Goal: Information Seeking & Learning: Learn about a topic

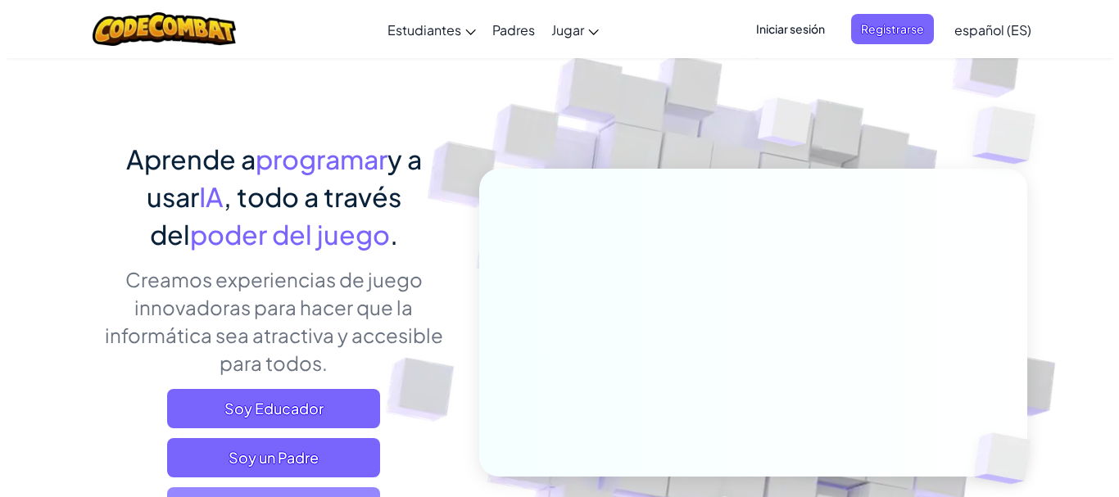
scroll to position [137, 0]
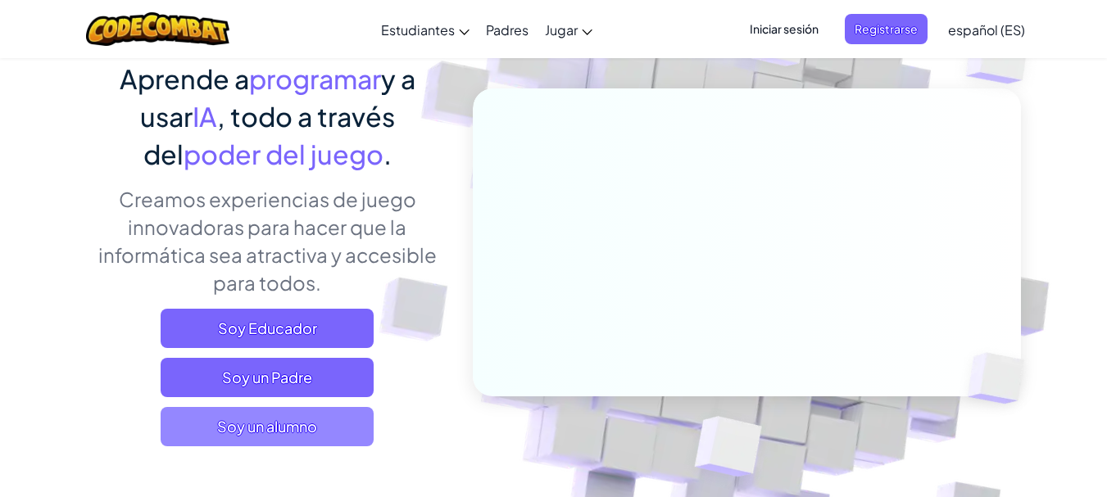
click at [302, 422] on span "Soy un alumno" at bounding box center [267, 426] width 213 height 39
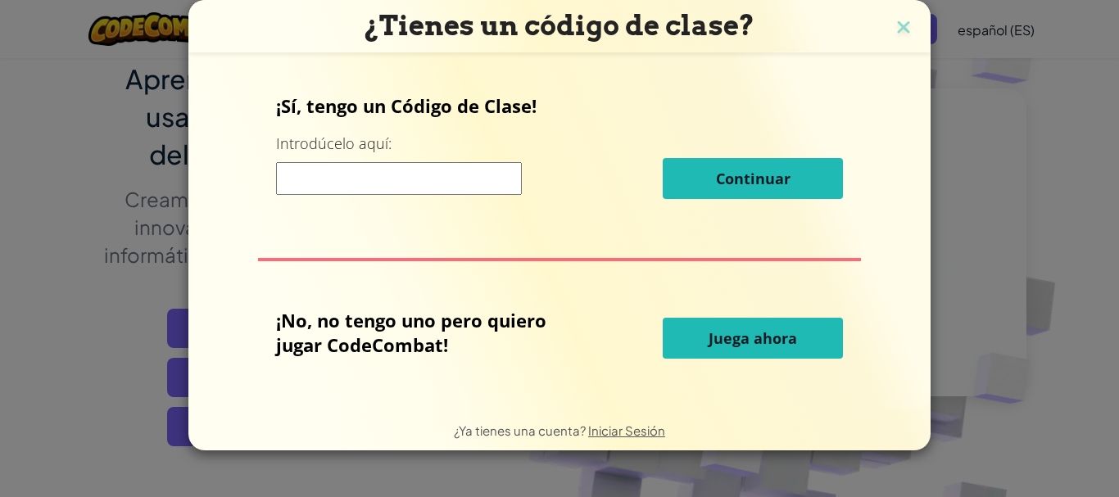
click at [732, 345] on span "Juega ahora" at bounding box center [753, 339] width 88 height 20
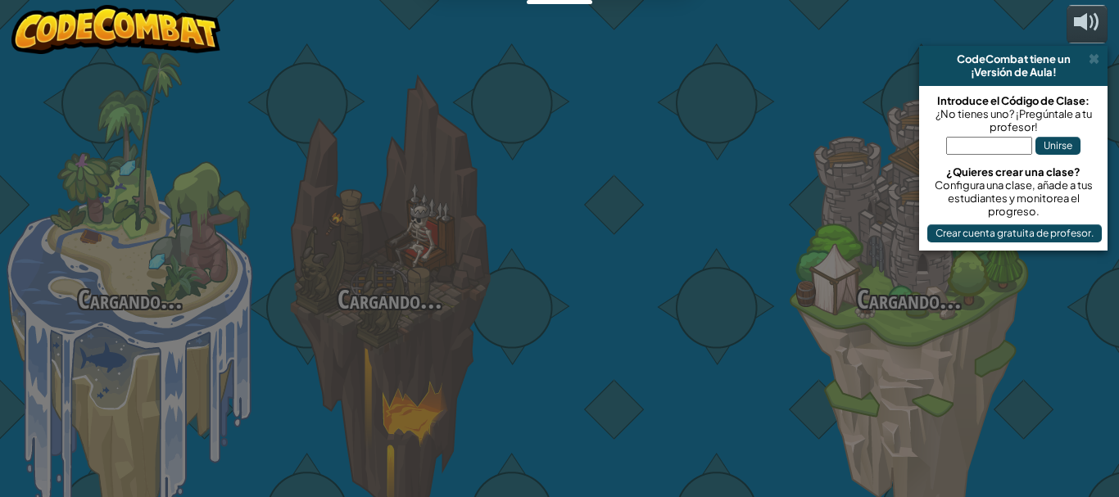
select select "es-ES"
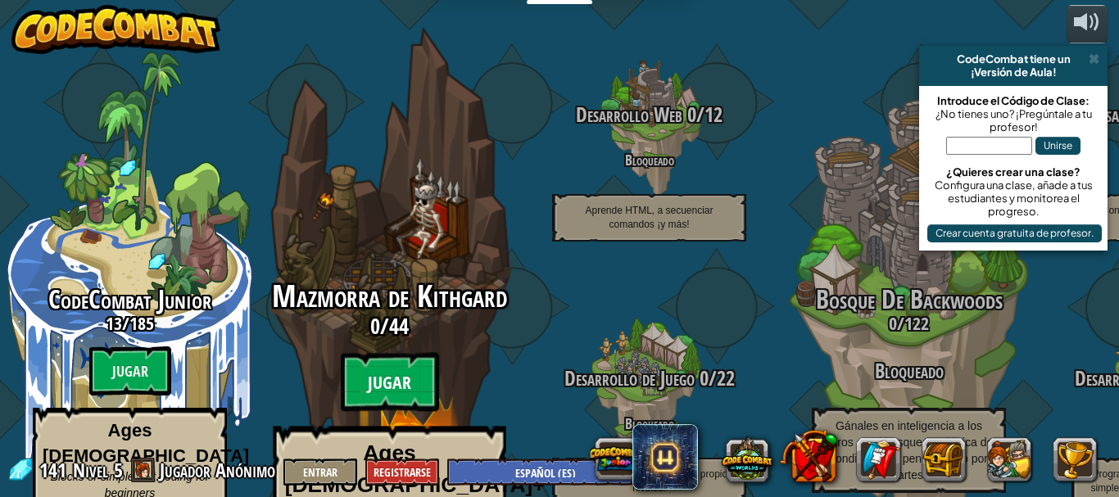
click at [397, 353] on btn "Jugar" at bounding box center [390, 382] width 98 height 59
select select "es-ES"
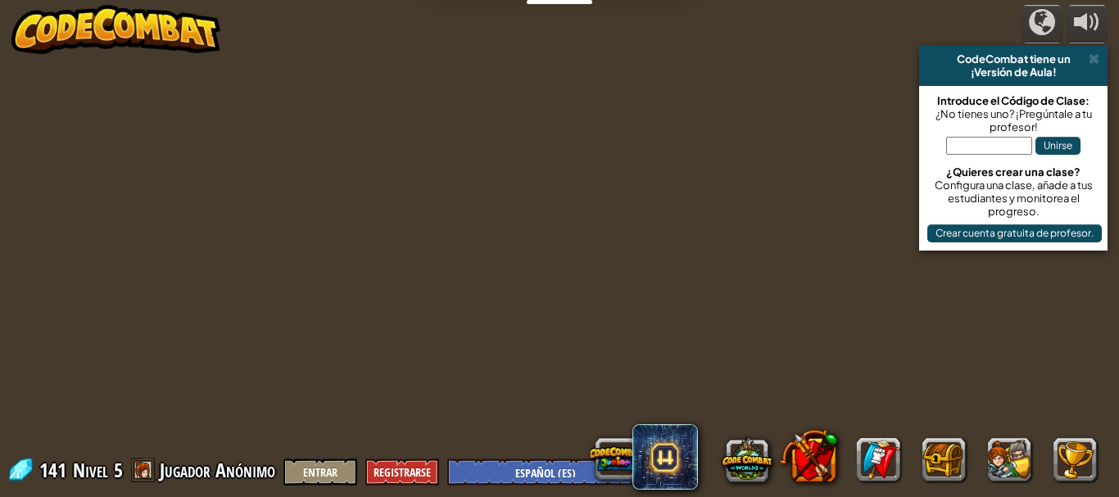
select select "es-ES"
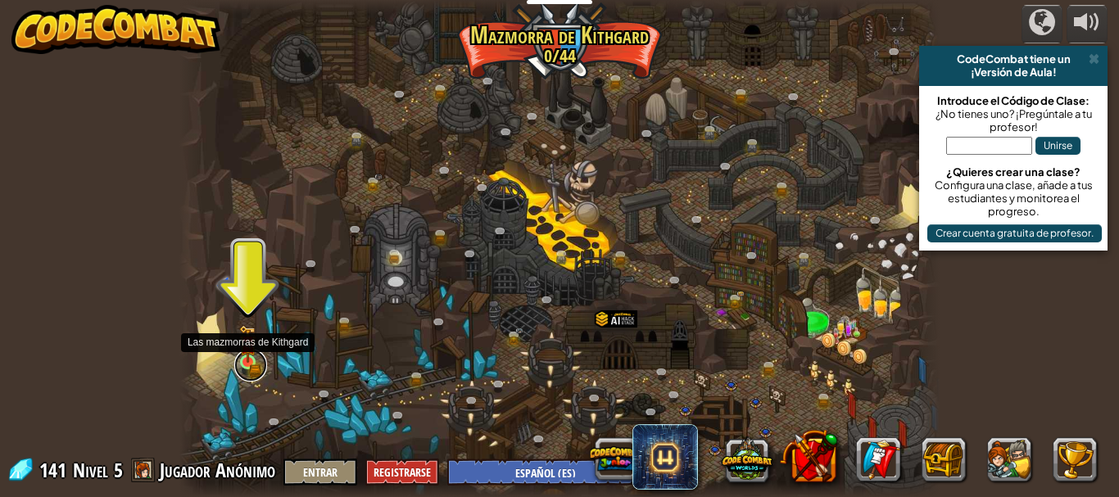
click at [258, 358] on link at bounding box center [250, 365] width 33 height 33
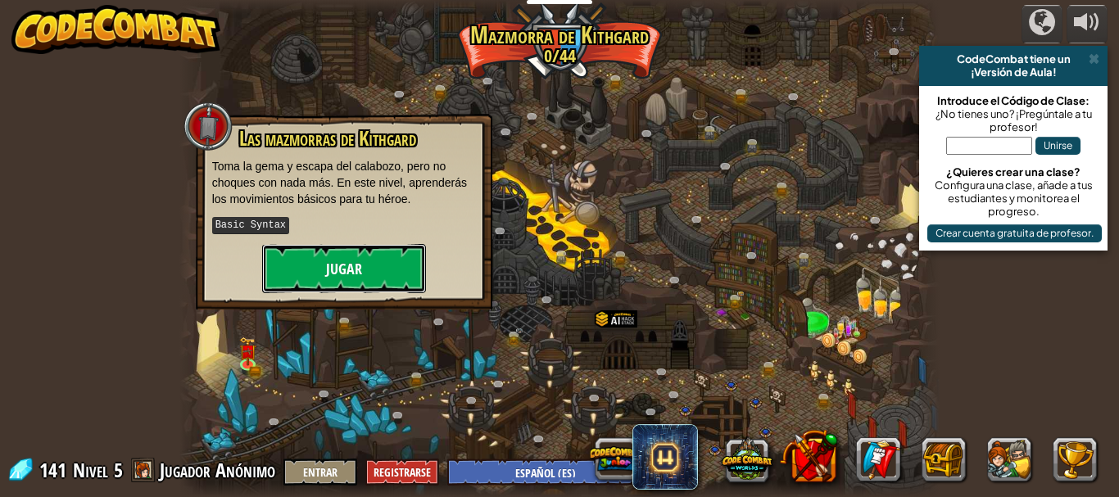
click at [335, 274] on button "Jugar" at bounding box center [344, 268] width 164 height 49
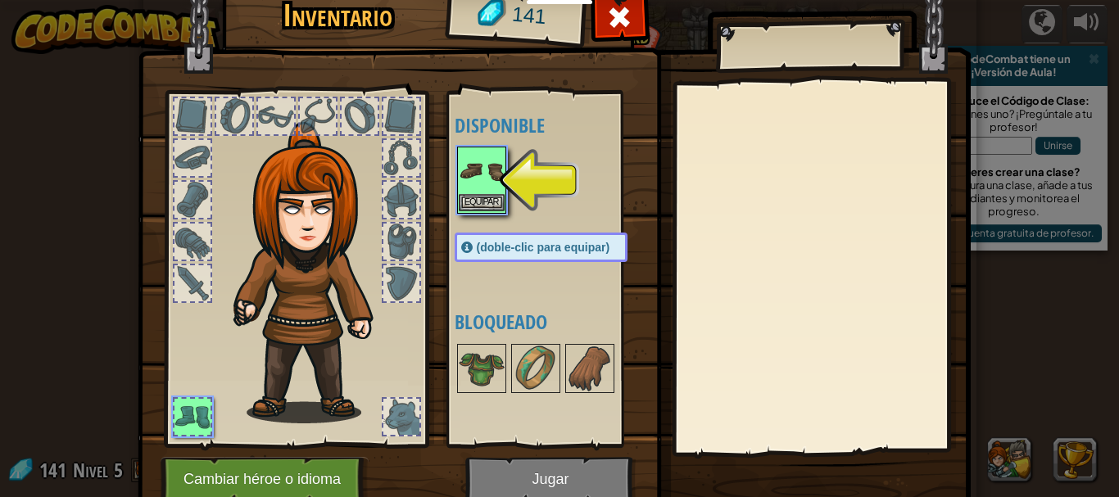
click at [479, 191] on img at bounding box center [482, 171] width 46 height 46
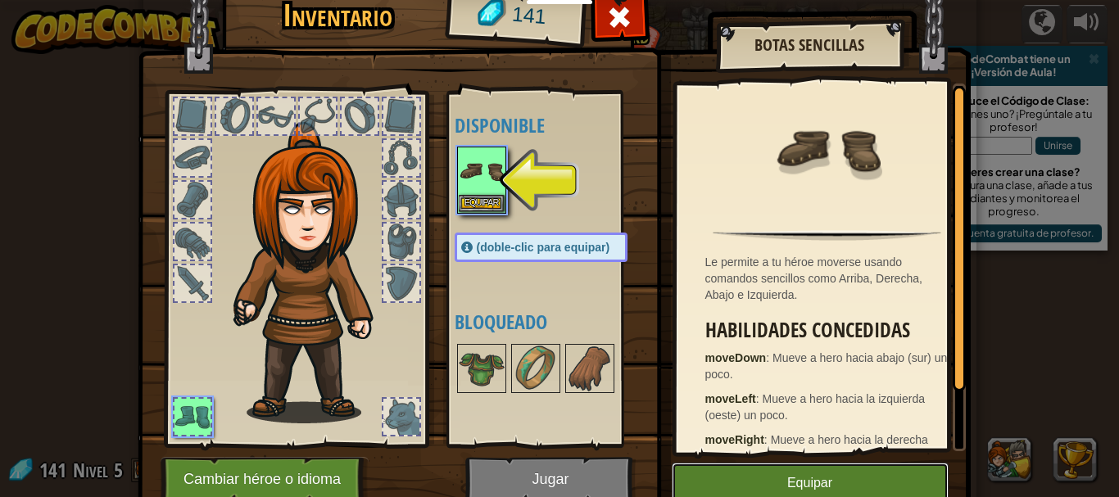
click at [854, 479] on button "Equipar" at bounding box center [810, 483] width 277 height 41
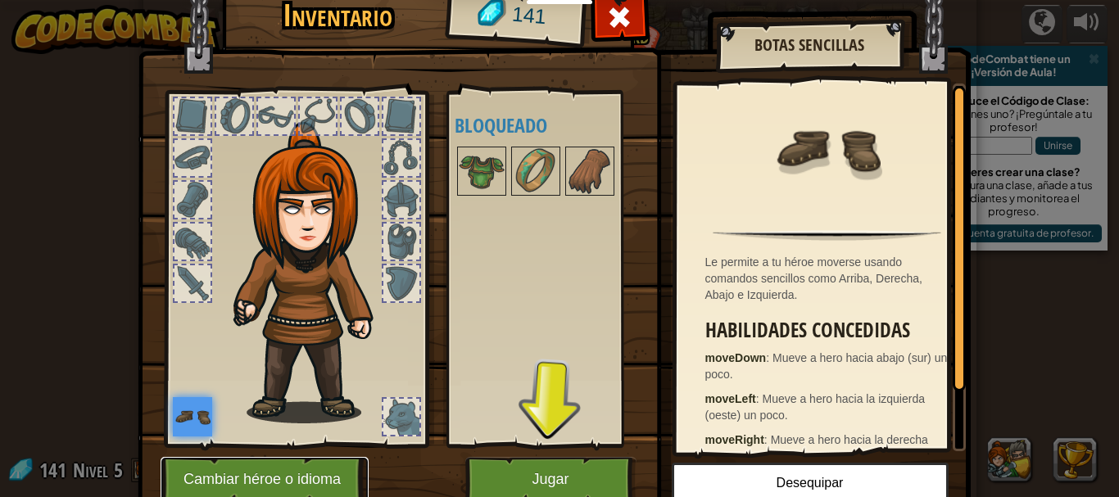
click at [317, 479] on button "Cambiar héroe o idioma" at bounding box center [265, 479] width 208 height 45
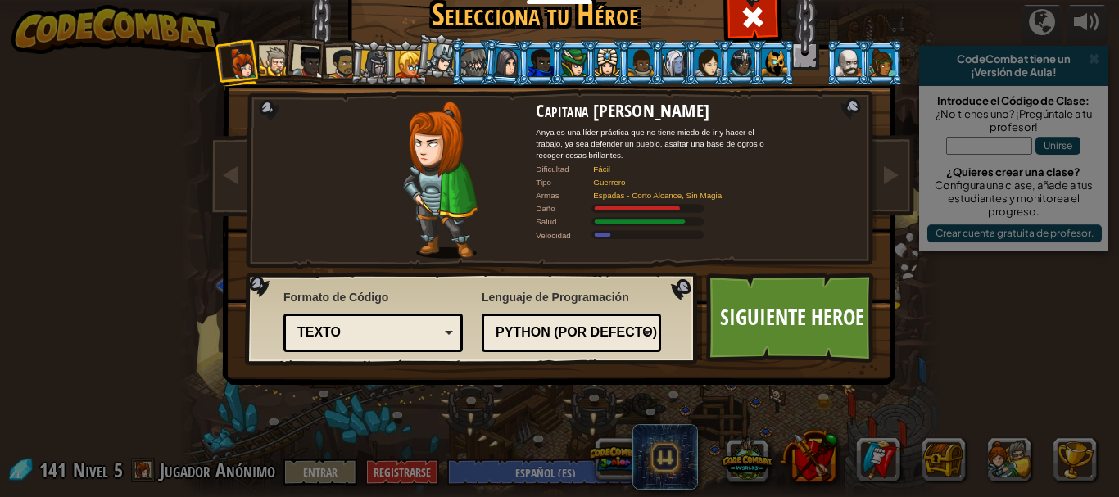
click at [271, 61] on div at bounding box center [276, 62] width 30 height 30
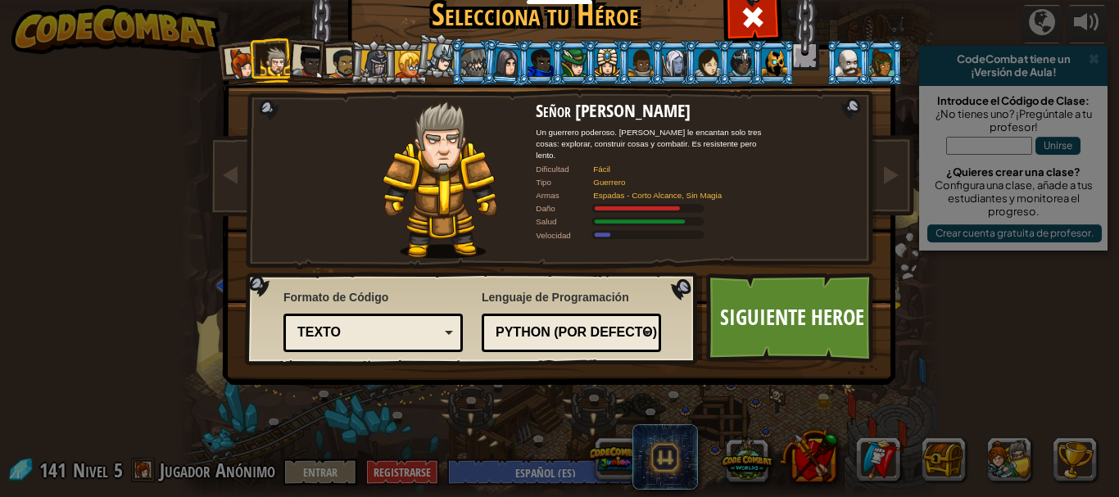
click at [292, 61] on div at bounding box center [308, 62] width 33 height 33
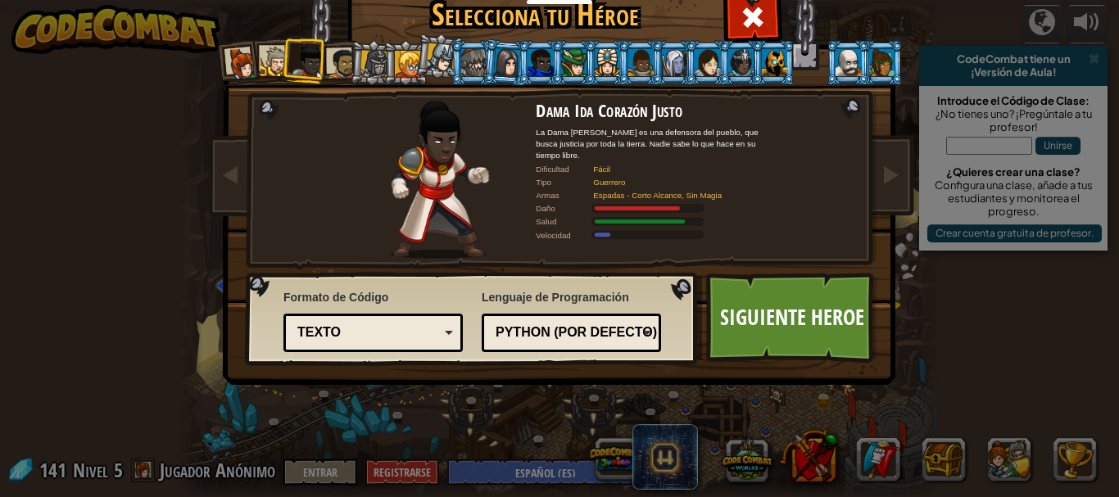
click at [339, 68] on div at bounding box center [342, 63] width 30 height 30
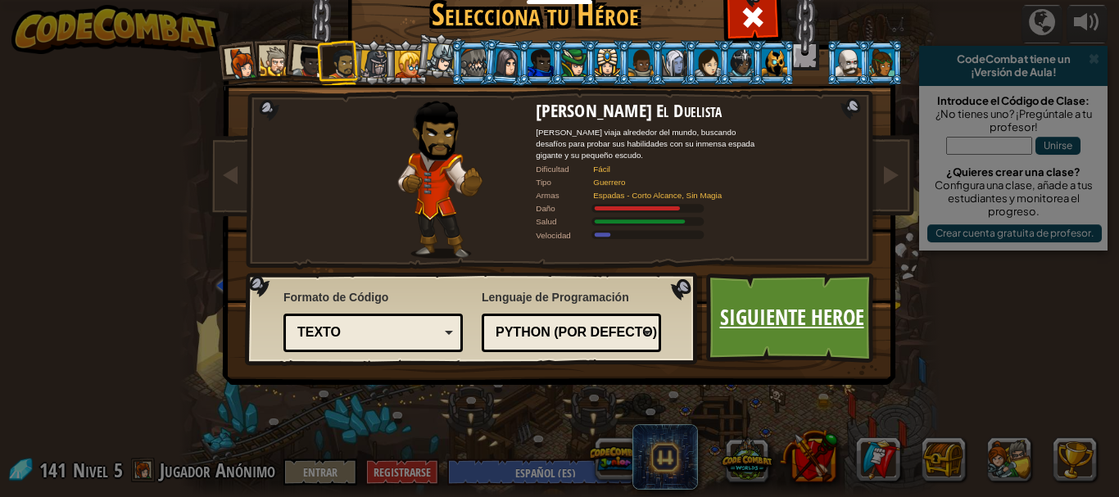
click at [809, 336] on link "Siguiente Heroe" at bounding box center [791, 318] width 171 height 90
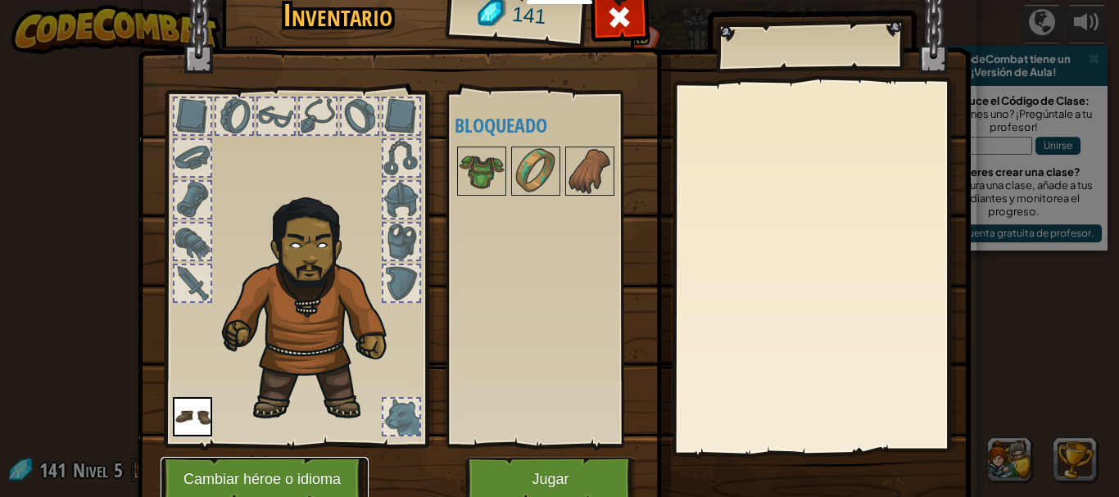
click at [252, 479] on button "Cambiar héroe o idioma" at bounding box center [265, 479] width 208 height 45
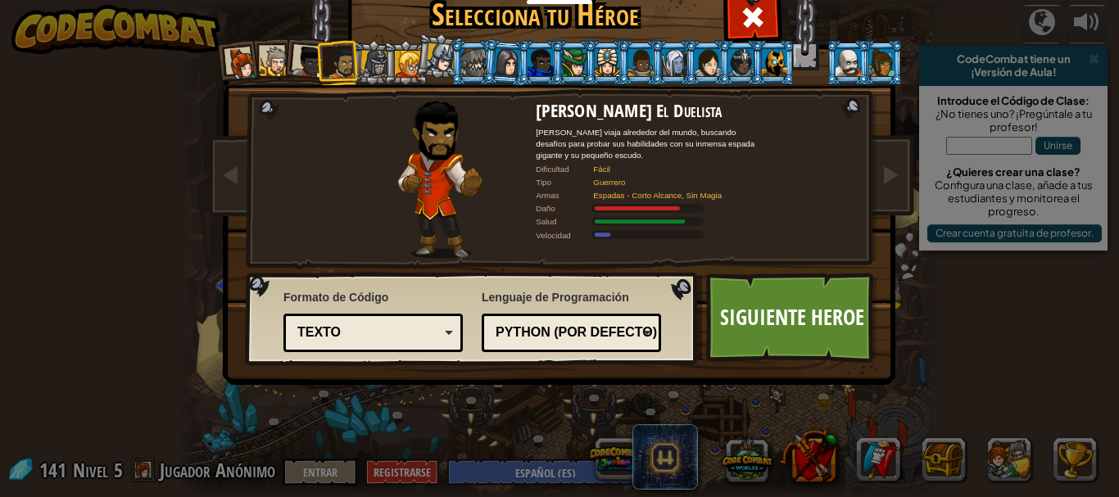
click at [608, 338] on div "Python (Por defecto)" at bounding box center [567, 333] width 142 height 19
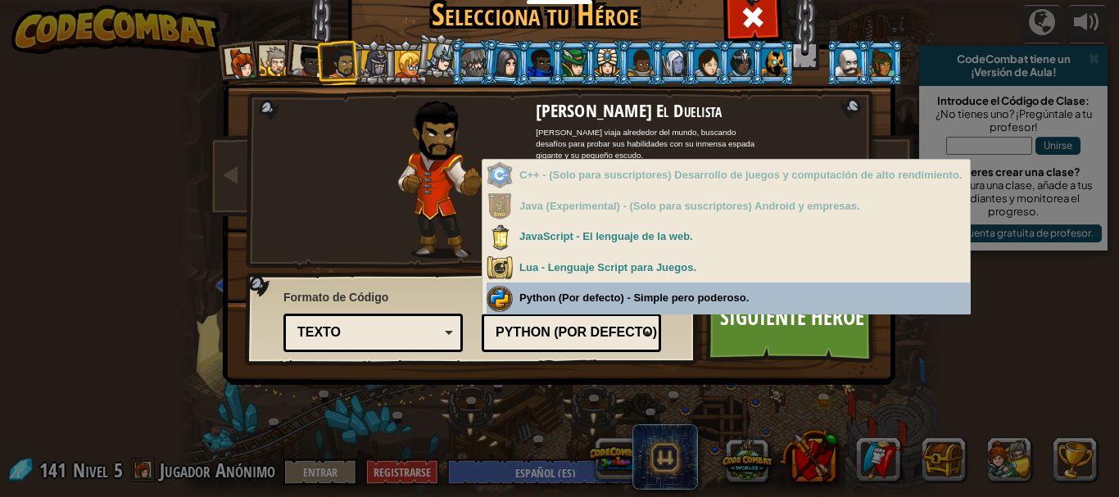
click at [419, 277] on div "Formato de Código Texto Bloques y código Bloques Bloques (iconos) Texto Bloques…" at bounding box center [472, 319] width 443 height 84
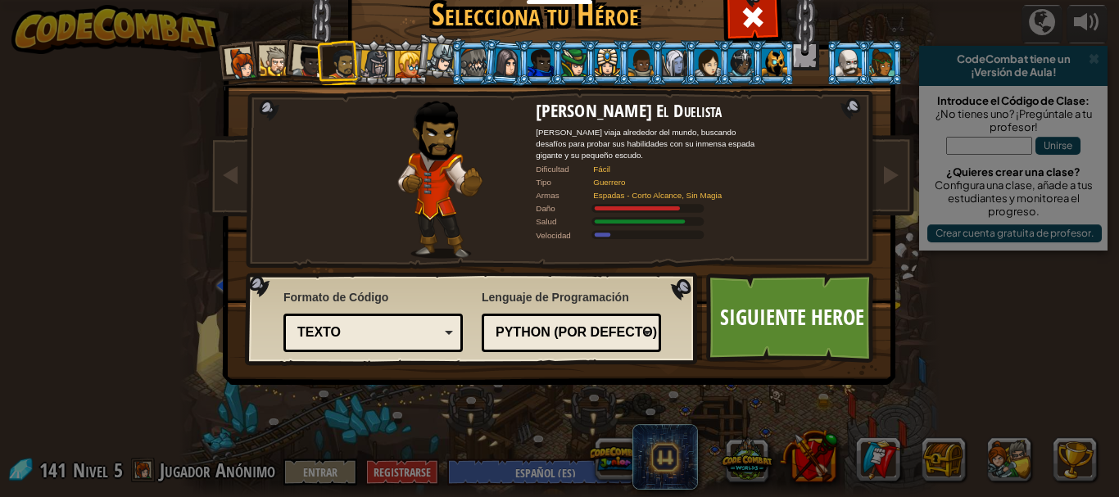
click at [364, 63] on div at bounding box center [374, 64] width 28 height 28
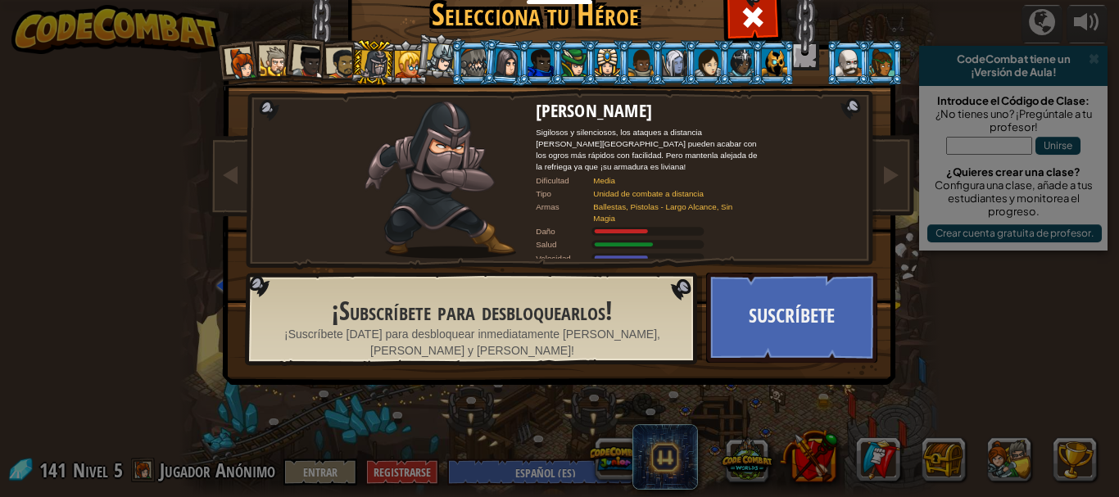
click at [427, 60] on div at bounding box center [441, 57] width 29 height 29
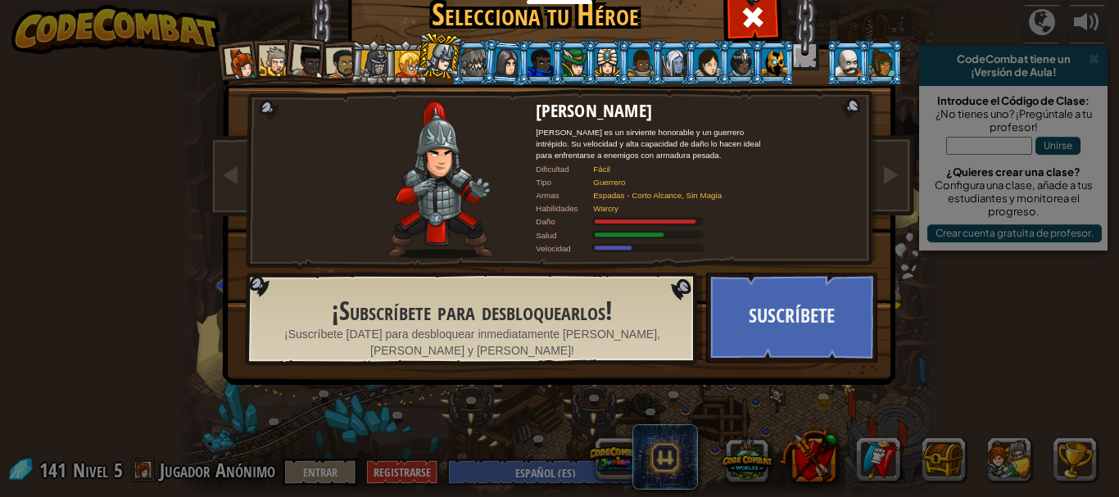
click at [420, 61] on li at bounding box center [439, 55] width 48 height 49
click at [396, 65] on div at bounding box center [408, 64] width 26 height 26
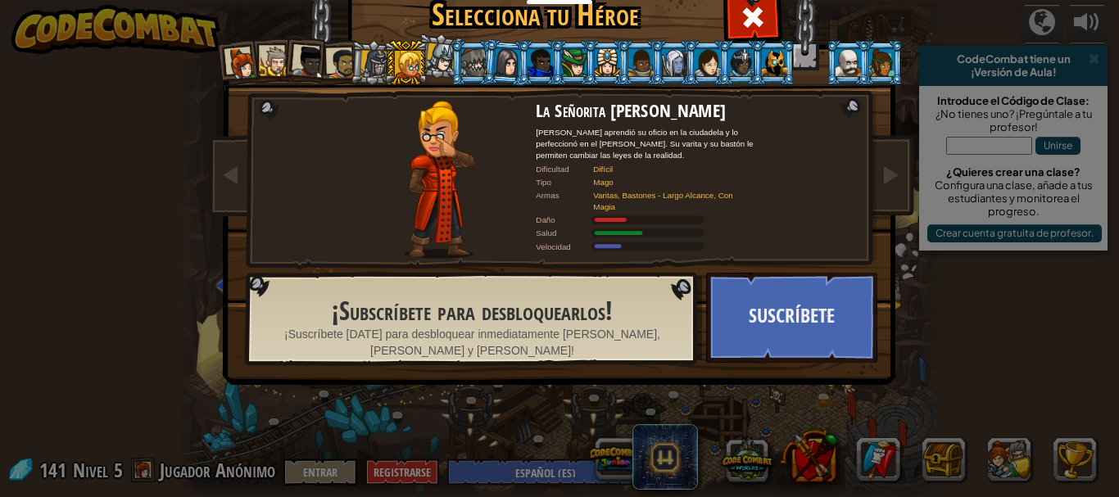
click at [331, 68] on div at bounding box center [342, 63] width 30 height 30
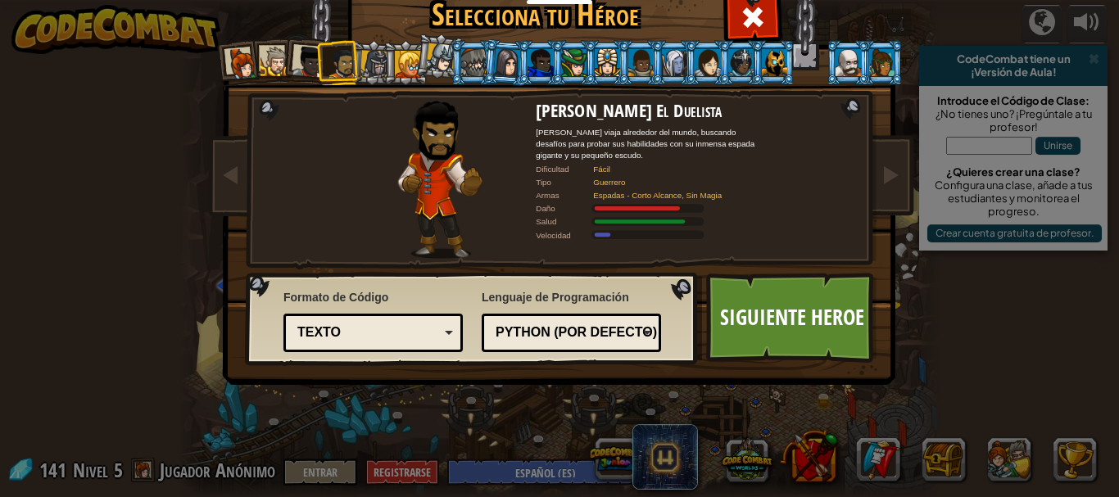
click at [316, 66] on li at bounding box center [338, 63] width 45 height 46
click at [294, 61] on div at bounding box center [308, 62] width 33 height 33
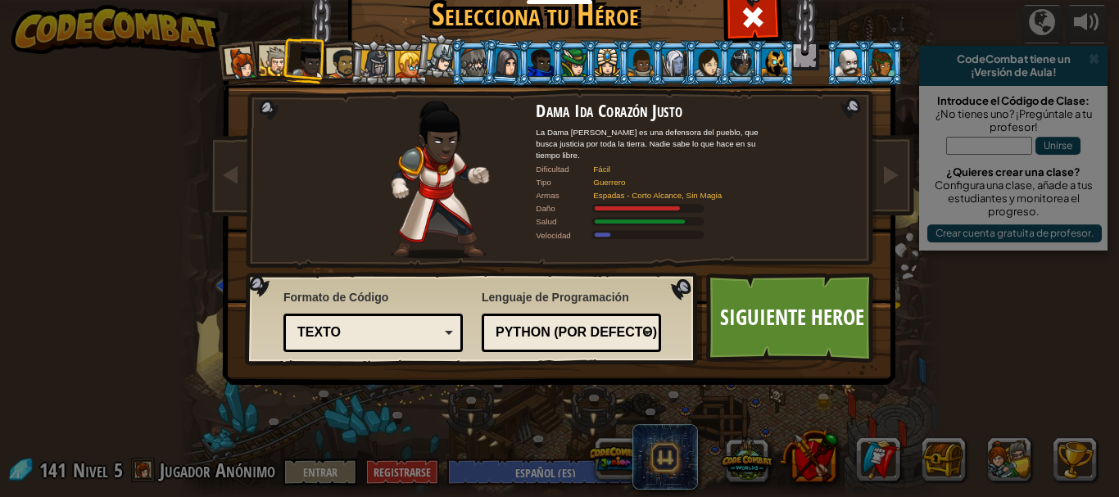
click at [328, 66] on div at bounding box center [342, 63] width 30 height 30
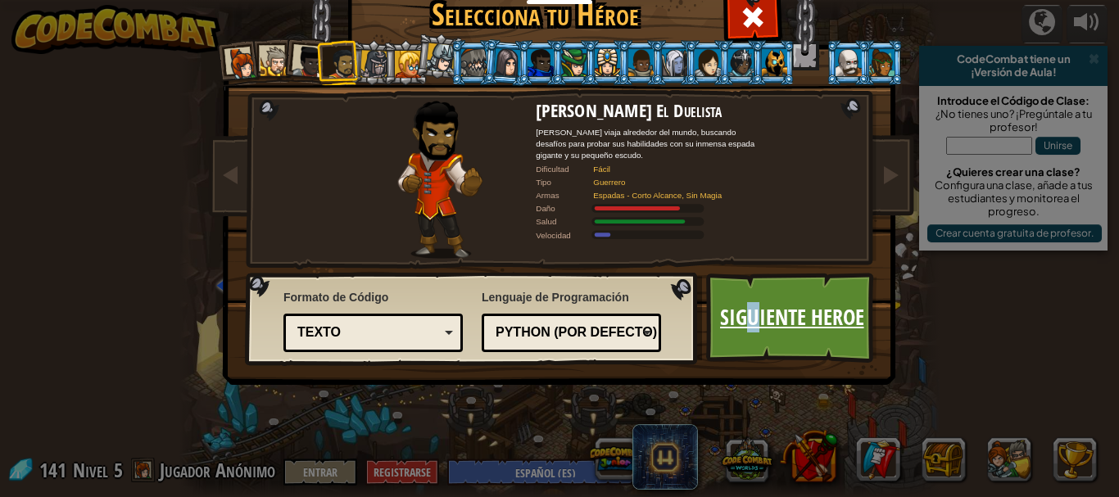
click at [746, 318] on link "Siguiente Heroe" at bounding box center [791, 318] width 171 height 90
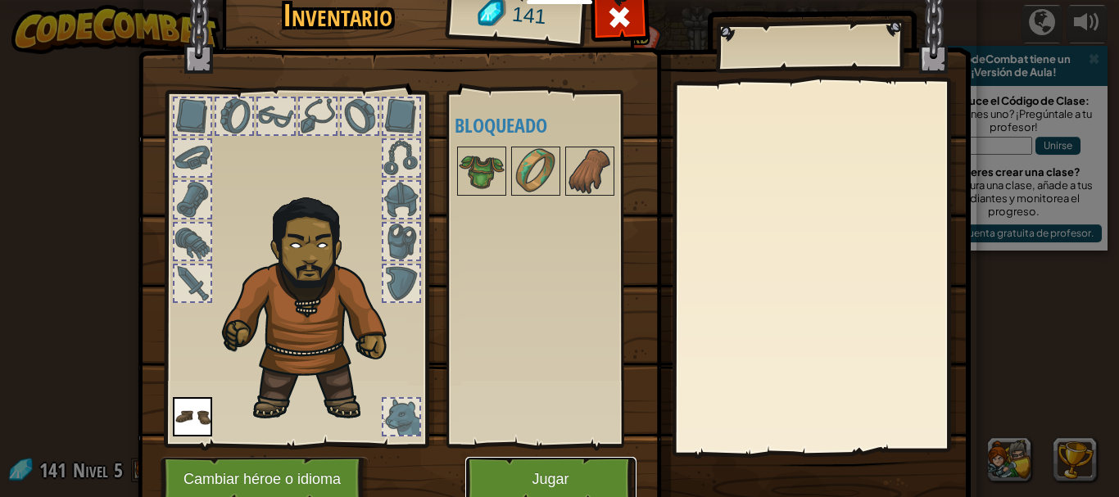
click at [525, 472] on button "Jugar" at bounding box center [550, 479] width 171 height 45
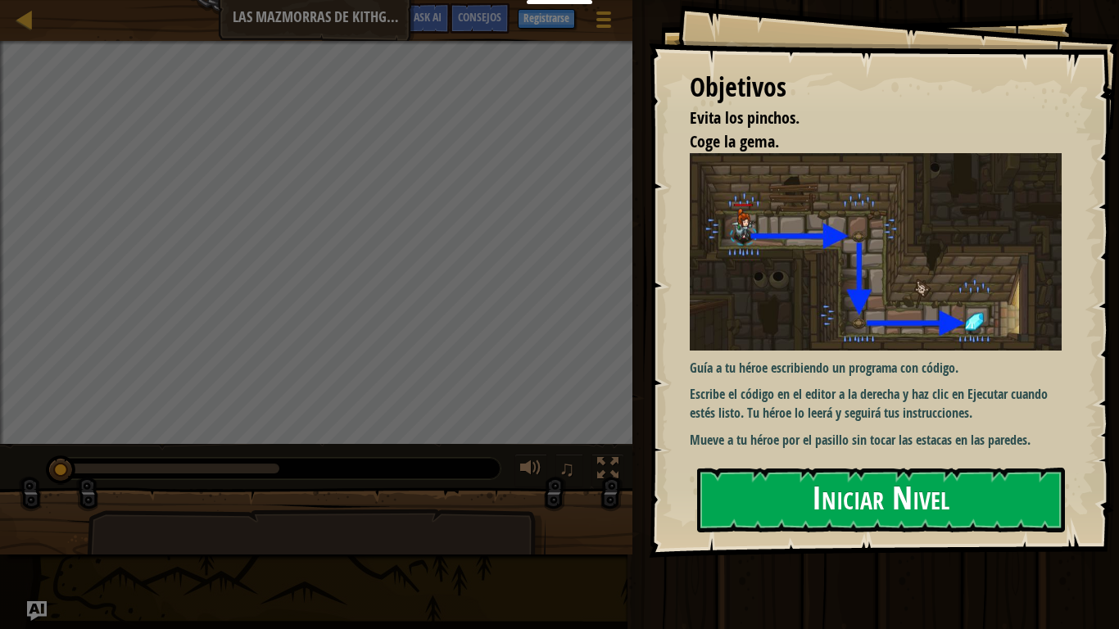
click at [990, 496] on button "Iniciar Nivel" at bounding box center [881, 500] width 368 height 65
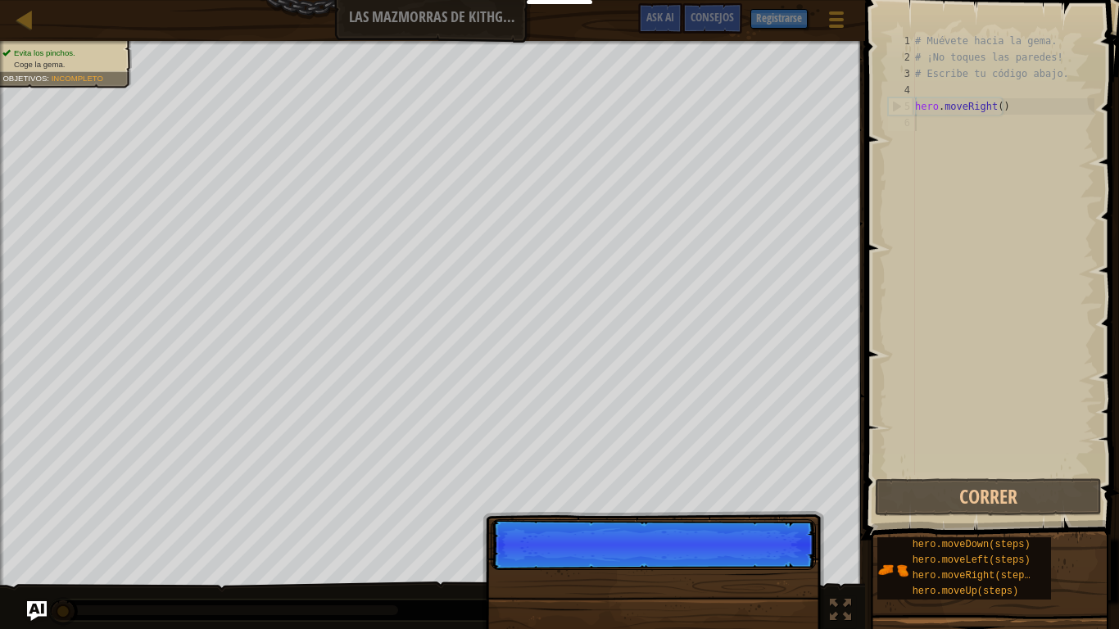
click at [753, 496] on p "Continuar" at bounding box center [653, 544] width 325 height 51
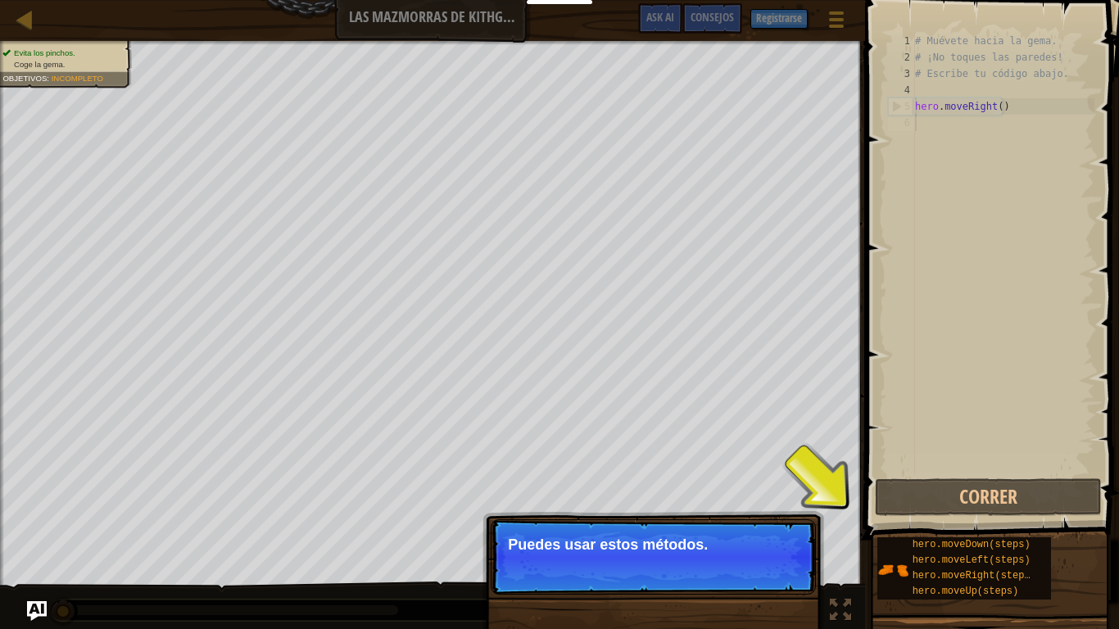
click at [1011, 219] on div "# Muévete hacia la gema. # ¡No toques las paredes! # Escribe tu código abajo. h…" at bounding box center [1003, 270] width 183 height 475
click at [789, 496] on button "Continuar" at bounding box center [767, 566] width 72 height 21
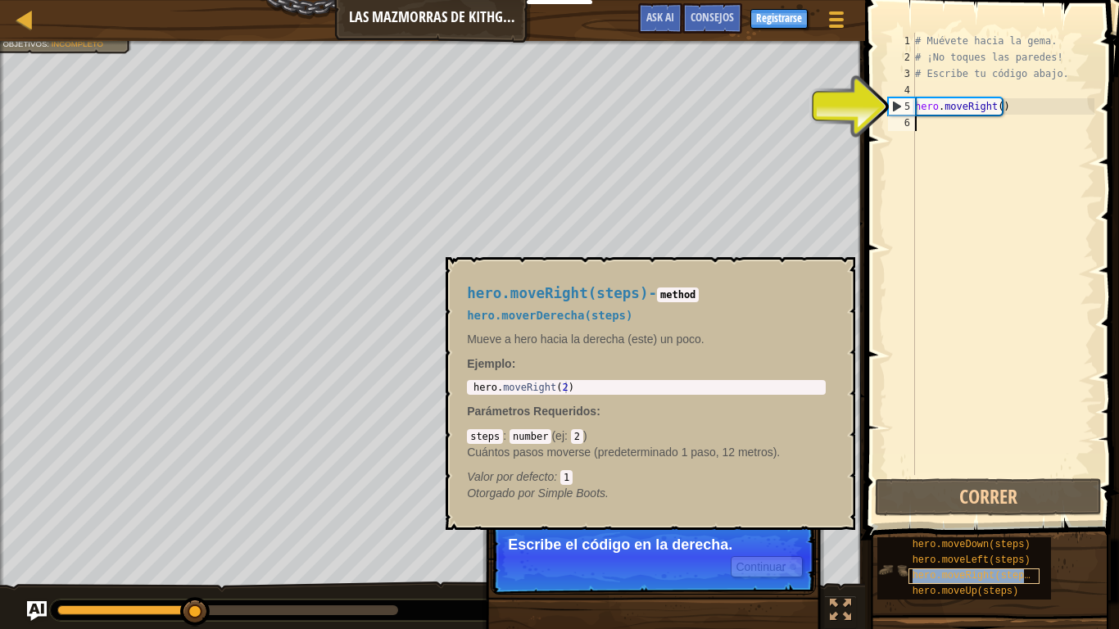
click at [979, 496] on span "hero.moveRight(steps)" at bounding box center [975, 575] width 124 height 11
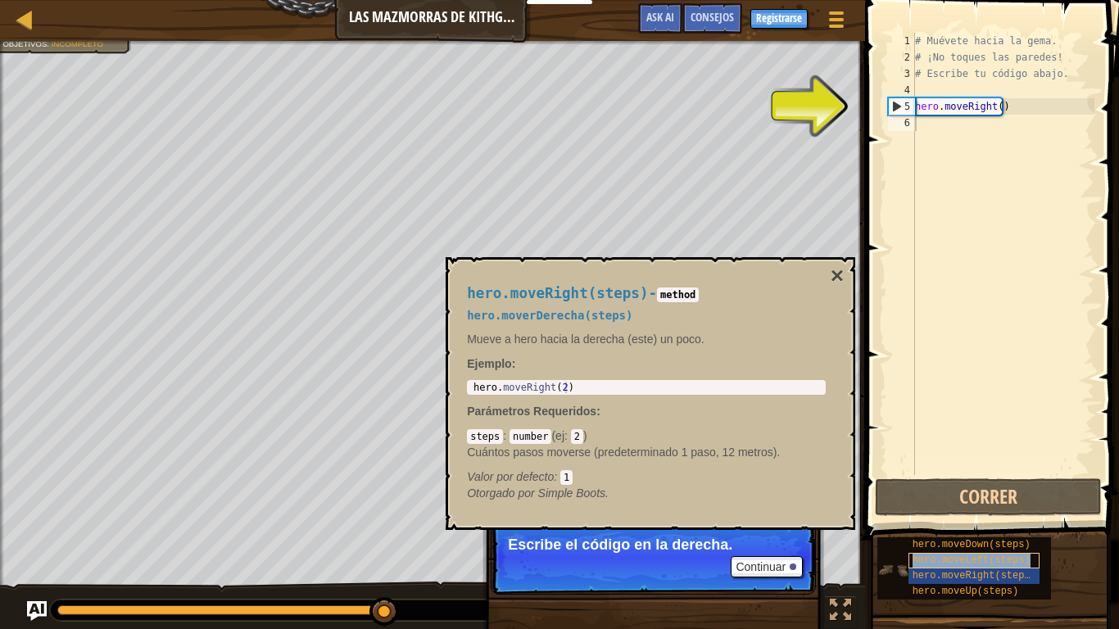
click at [949, 496] on div "hero.moveLeft(steps)" at bounding box center [974, 561] width 131 height 16
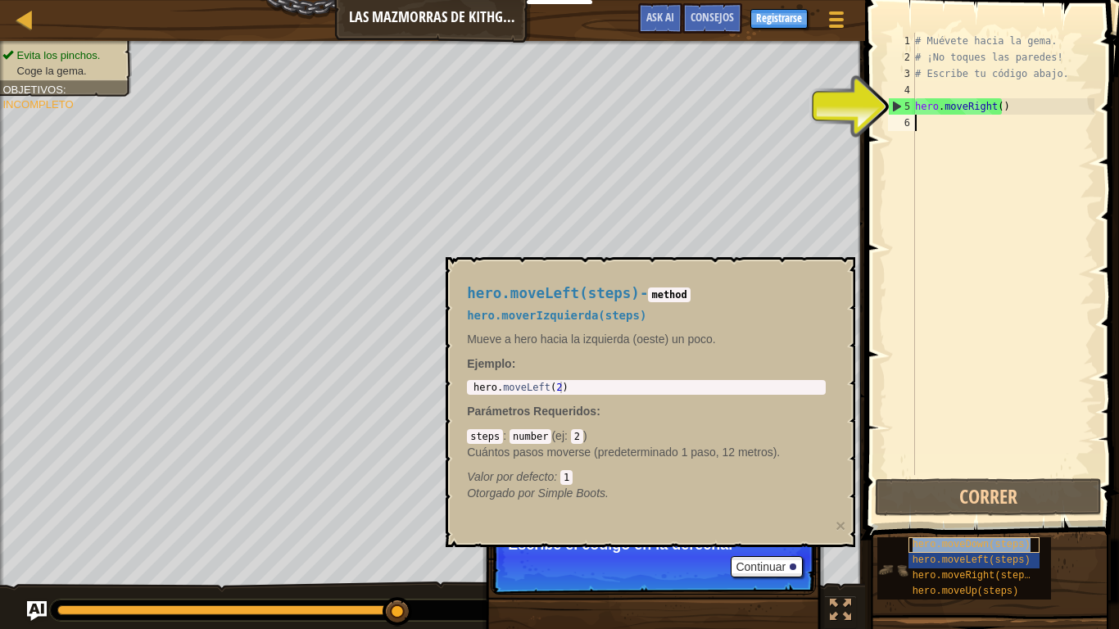
click at [950, 496] on span "hero.moveDown(steps)" at bounding box center [972, 544] width 118 height 11
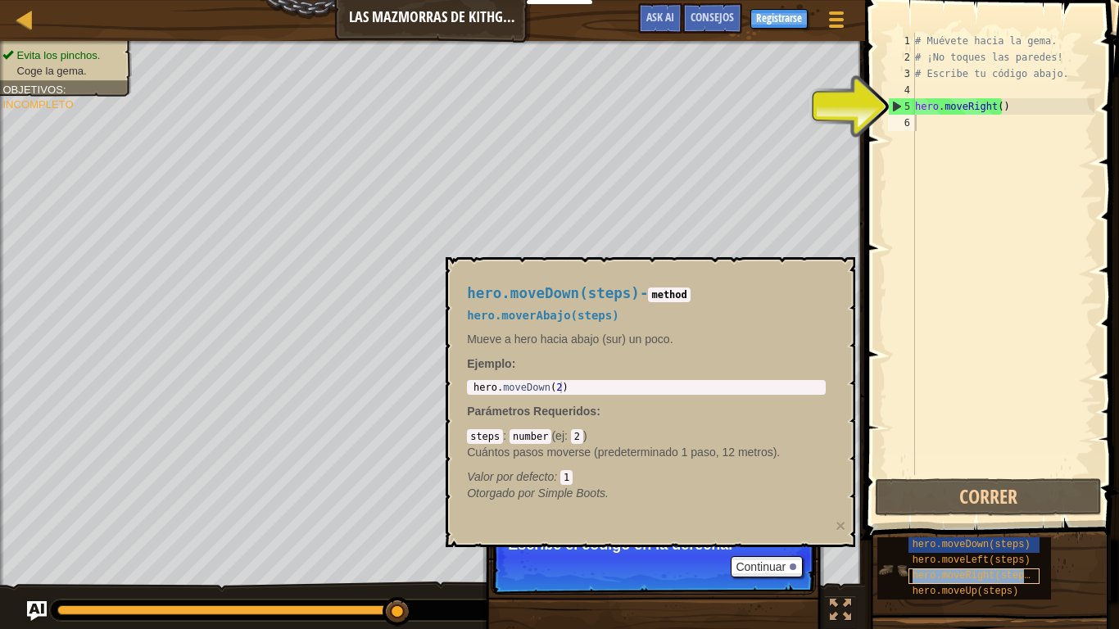
click at [959, 496] on span "hero.moveRight(steps)" at bounding box center [975, 575] width 124 height 11
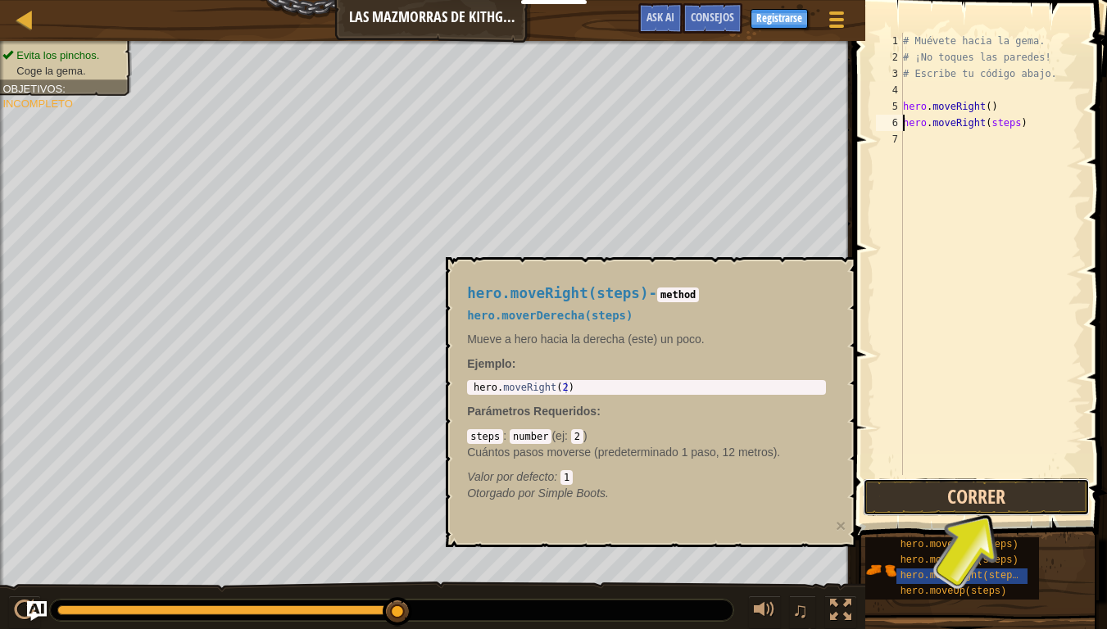
click at [998, 487] on button "Correr" at bounding box center [976, 497] width 227 height 38
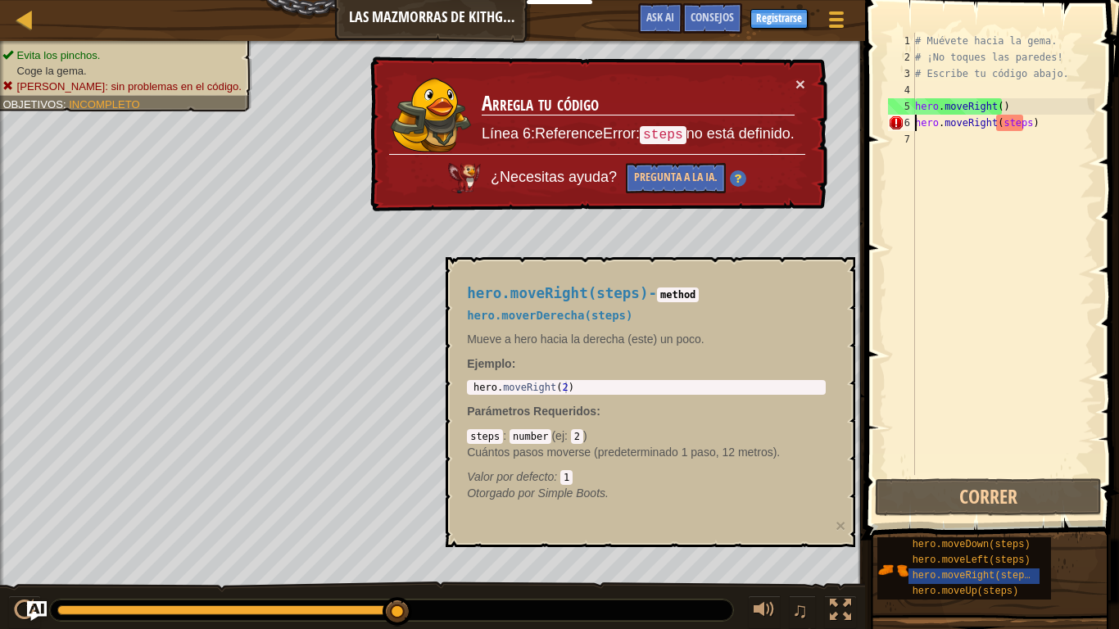
click at [1026, 126] on div "# Muévete hacia la gema. # ¡No toques las paredes! # Escribe tu código abajo. h…" at bounding box center [1003, 270] width 183 height 475
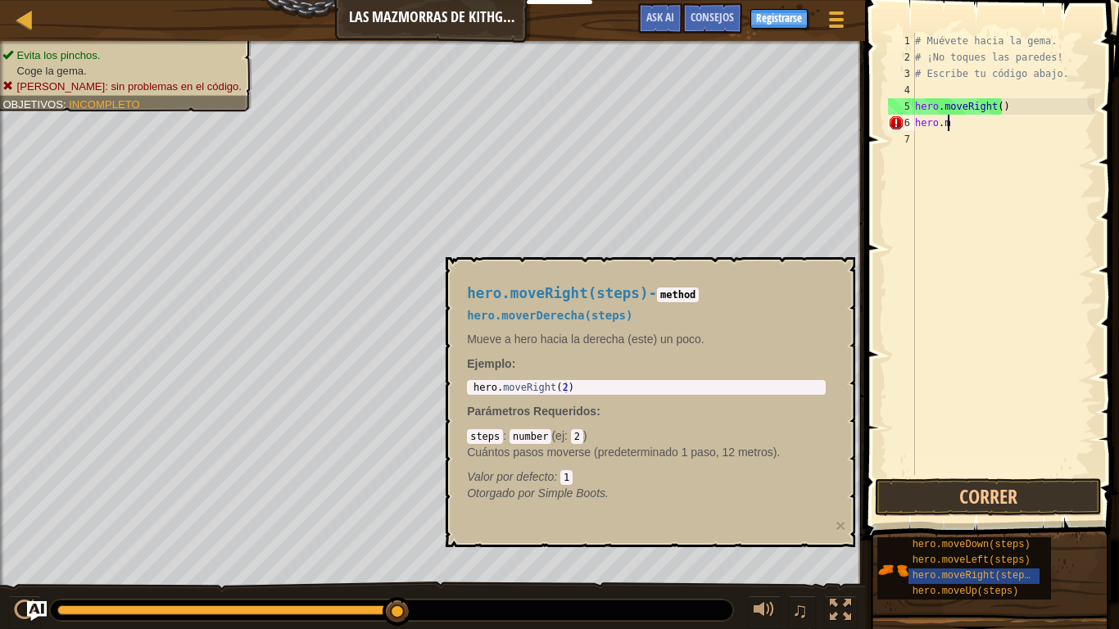
type textarea "h"
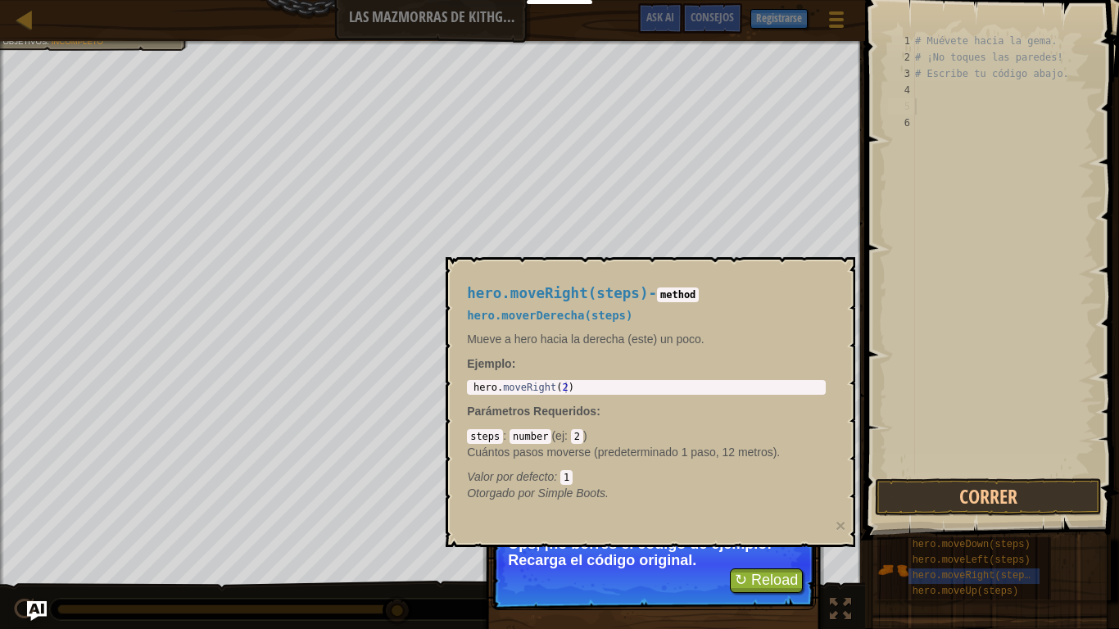
click at [50, 34] on div "Mapa Las mazmorras de Kithgard Menú del Juego Hecho Registrarse Consejos Ask AI" at bounding box center [432, 20] width 865 height 41
click at [16, 9] on div at bounding box center [25, 19] width 20 height 20
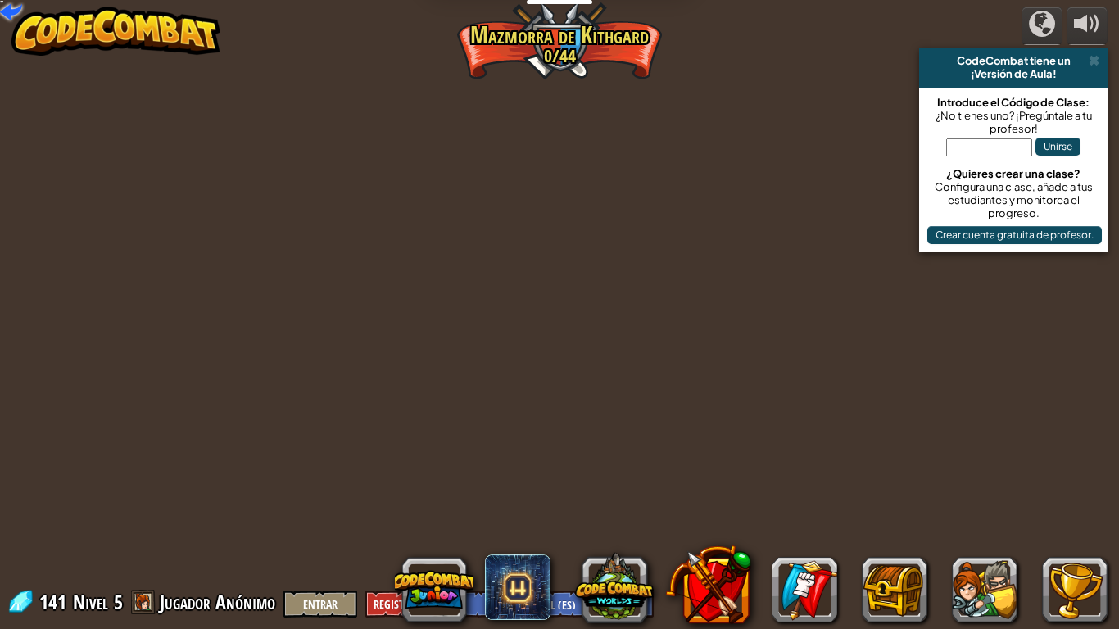
select select "es-ES"
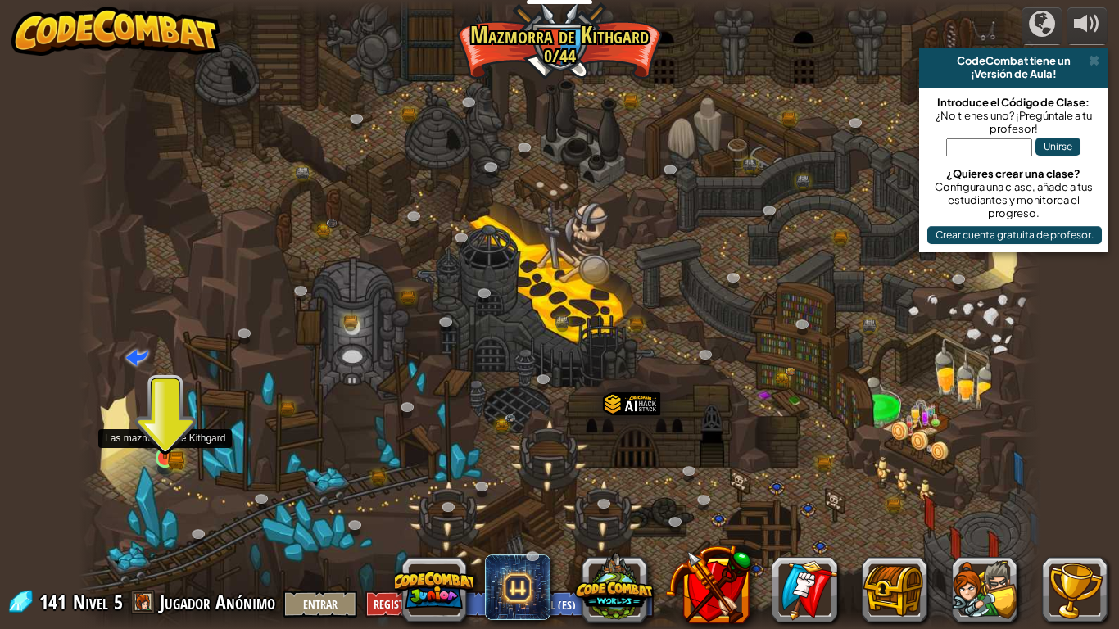
click at [161, 455] on img at bounding box center [165, 432] width 25 height 53
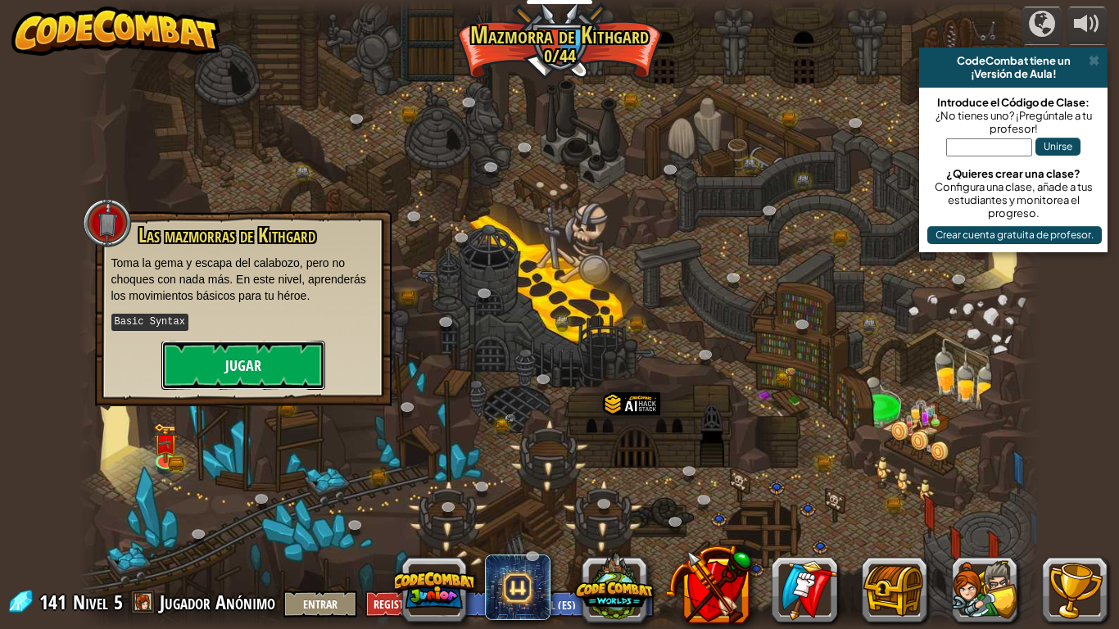
click at [259, 367] on button "Jugar" at bounding box center [243, 365] width 164 height 49
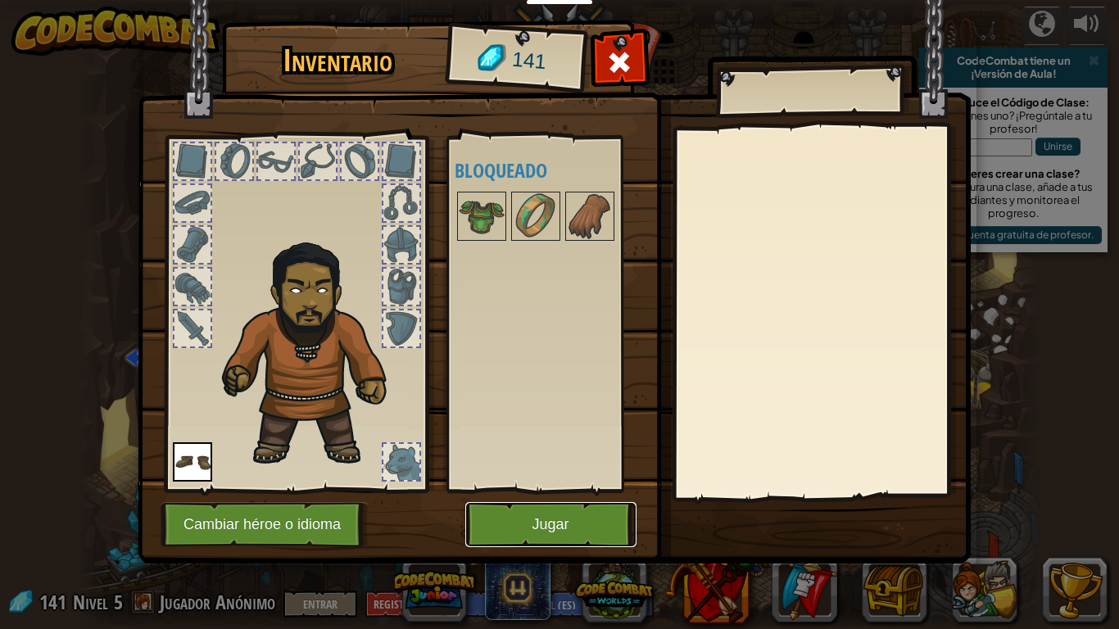
click at [531, 496] on button "Jugar" at bounding box center [550, 524] width 171 height 45
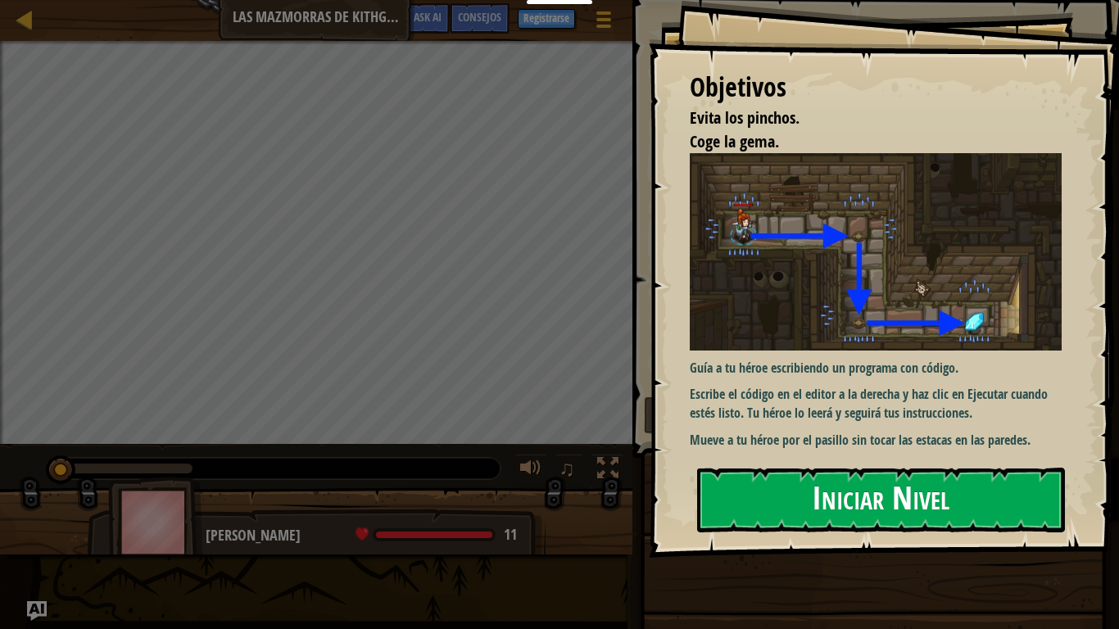
click at [940, 487] on button "Iniciar Nivel" at bounding box center [881, 500] width 368 height 65
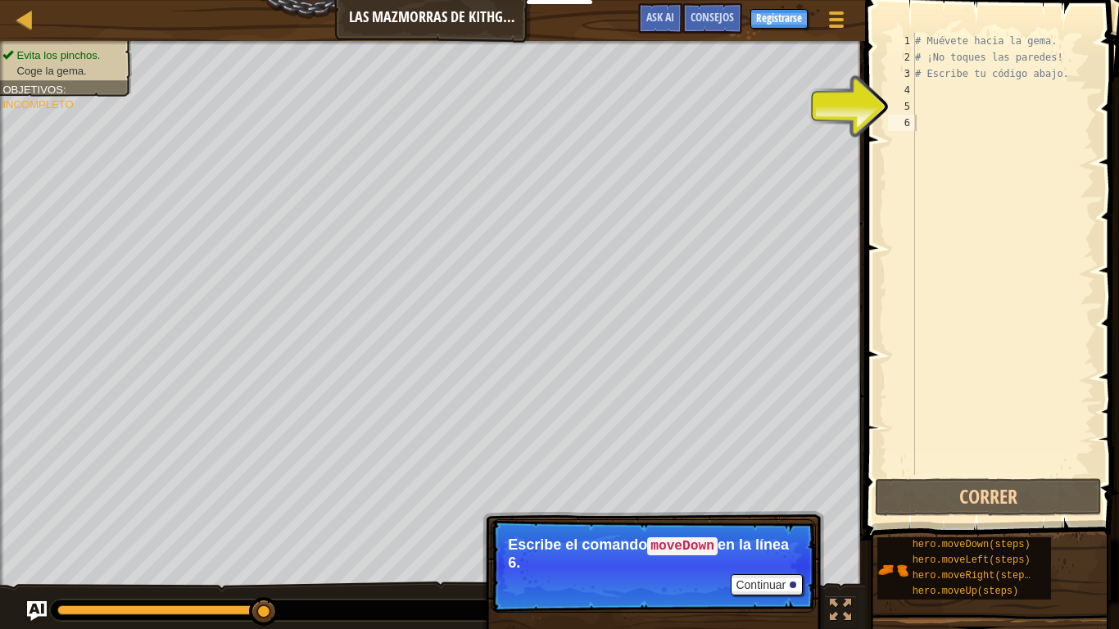
click at [670, 496] on code "moveDown" at bounding box center [682, 546] width 70 height 18
type textarea "M"
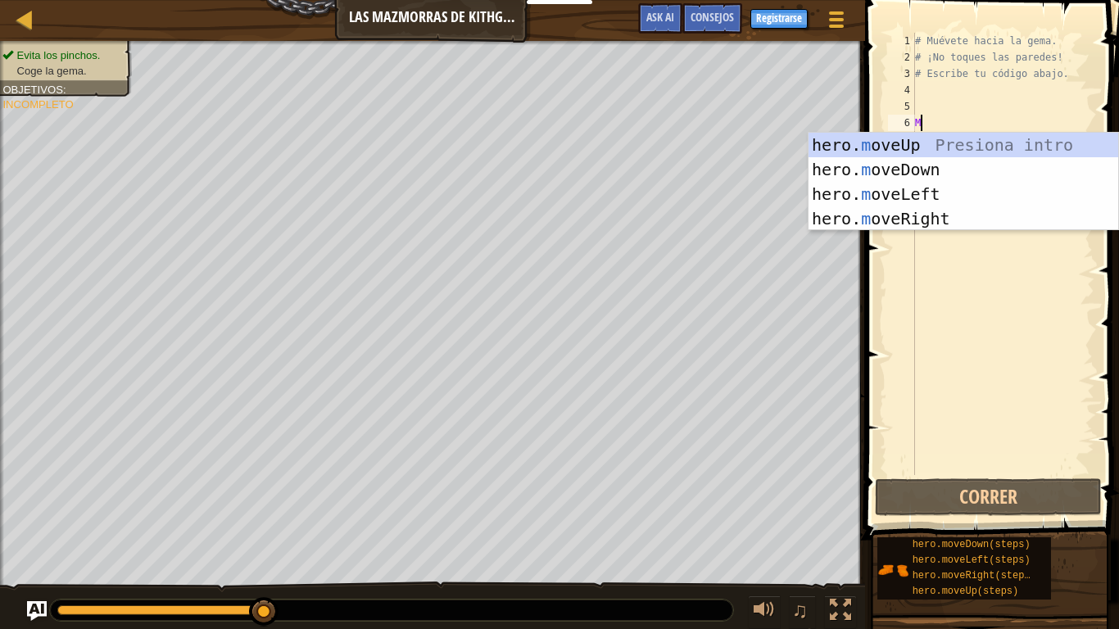
scroll to position [7, 0]
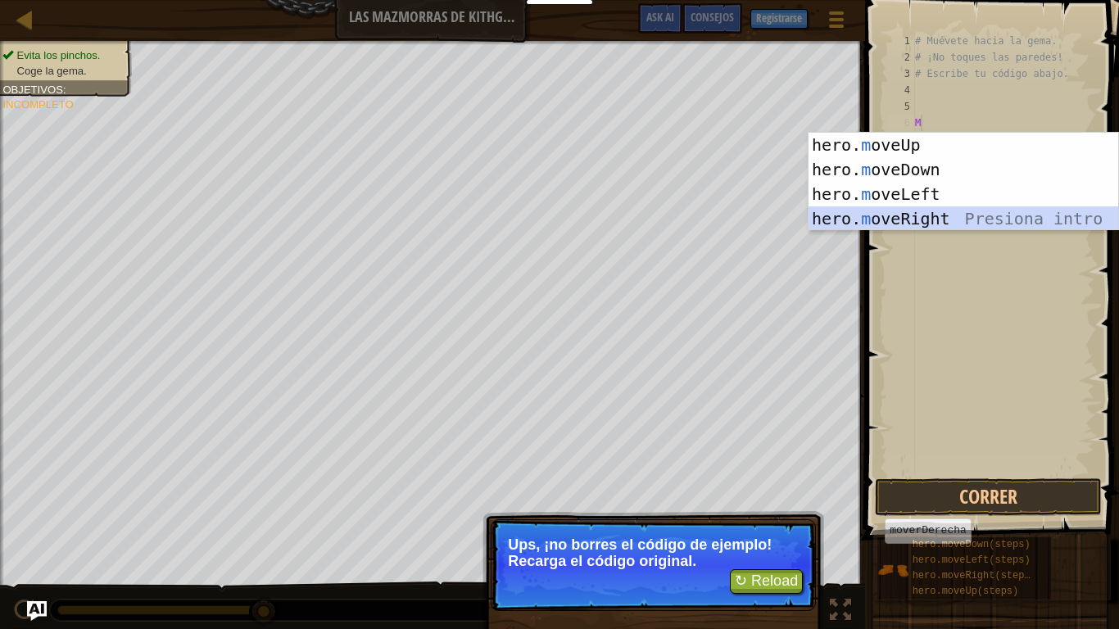
click at [928, 221] on div "hero. m oveUp Presiona intro hero. m oveDown Presiona intro hero. m oveLeft Pre…" at bounding box center [964, 206] width 310 height 147
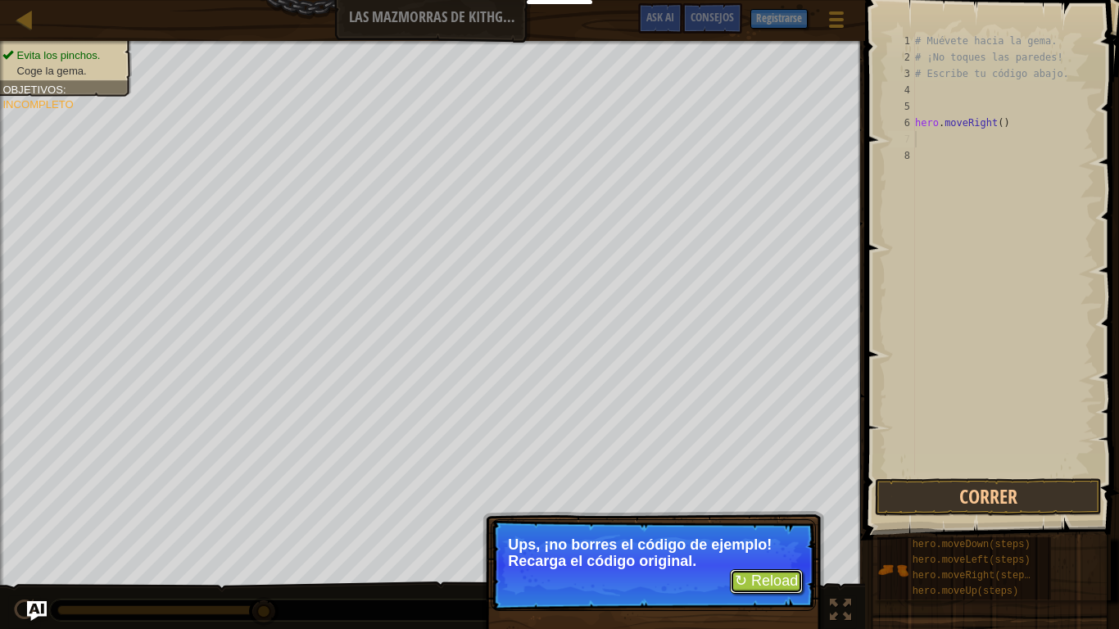
click at [787, 496] on button "↻ Reload" at bounding box center [766, 581] width 73 height 25
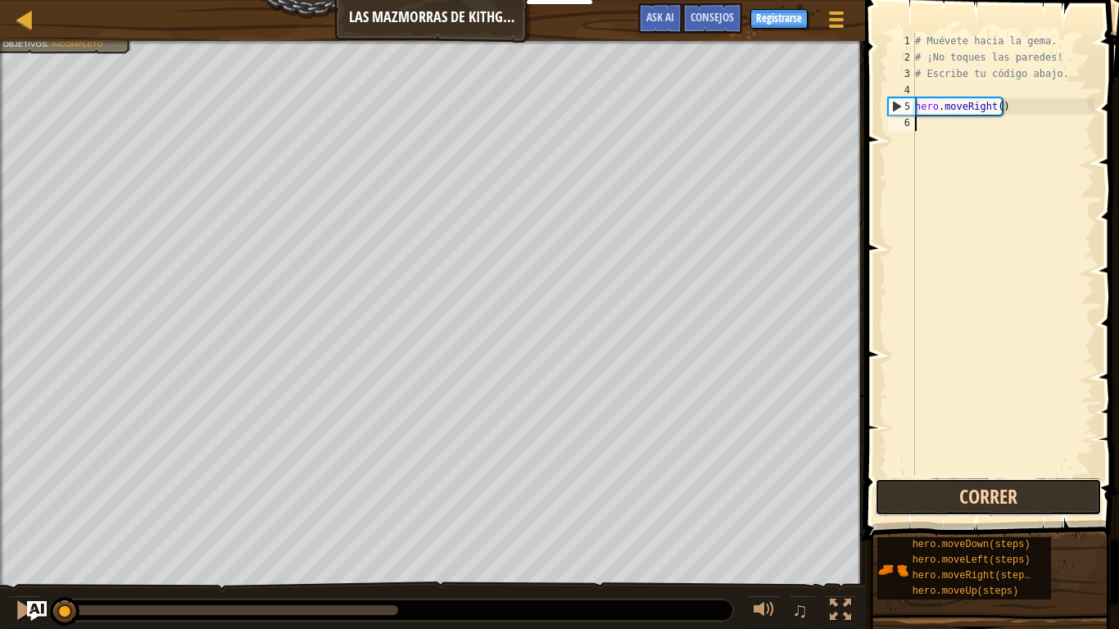
click at [964, 496] on button "Correr" at bounding box center [988, 497] width 227 height 38
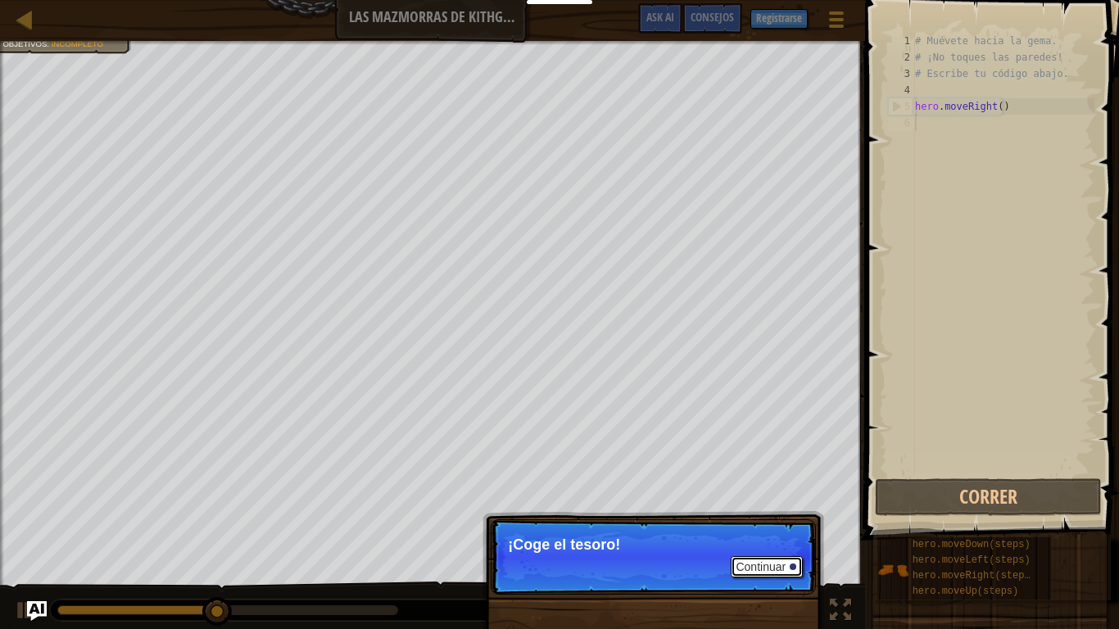
click at [772, 496] on button "Continuar" at bounding box center [767, 566] width 72 height 21
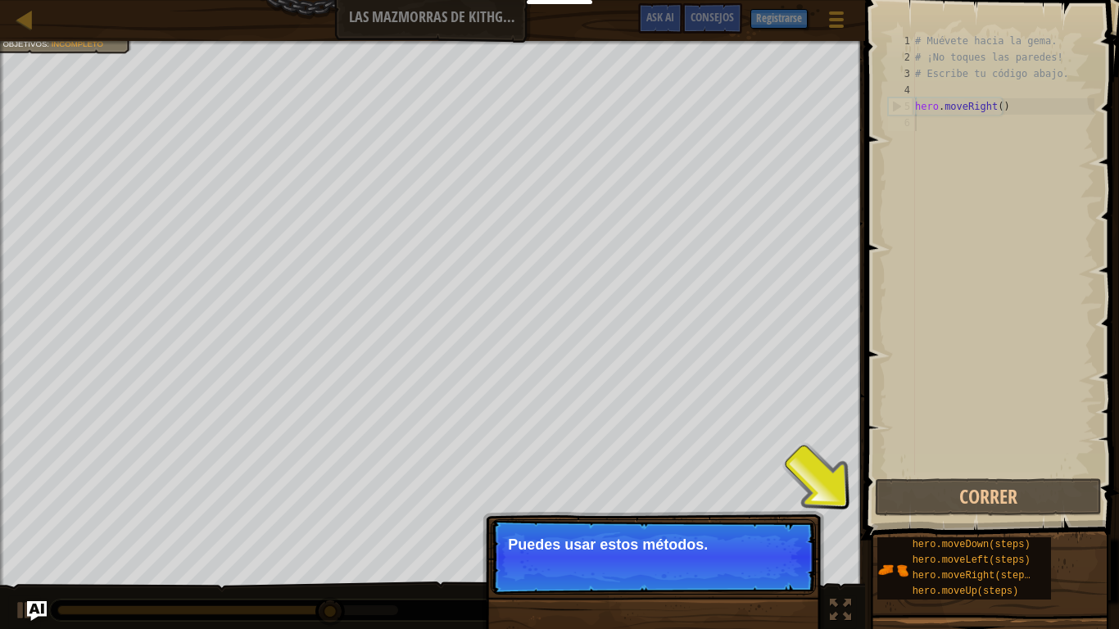
click at [764, 496] on button "Continuar" at bounding box center [767, 566] width 72 height 21
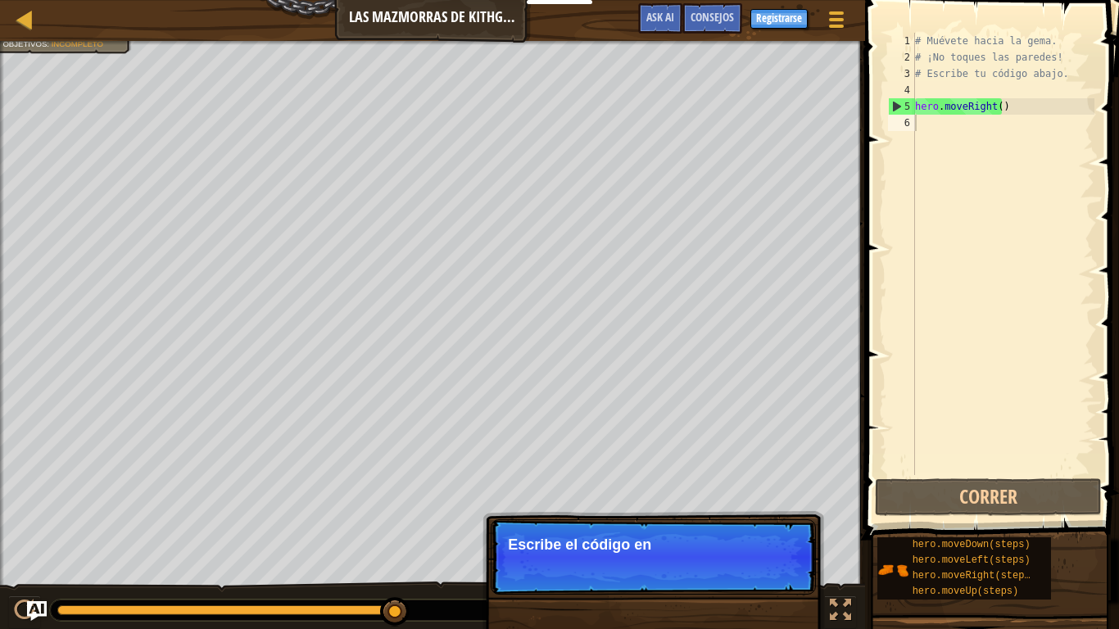
click at [764, 496] on p "Continuar Escribe el código en" at bounding box center [653, 556] width 325 height 75
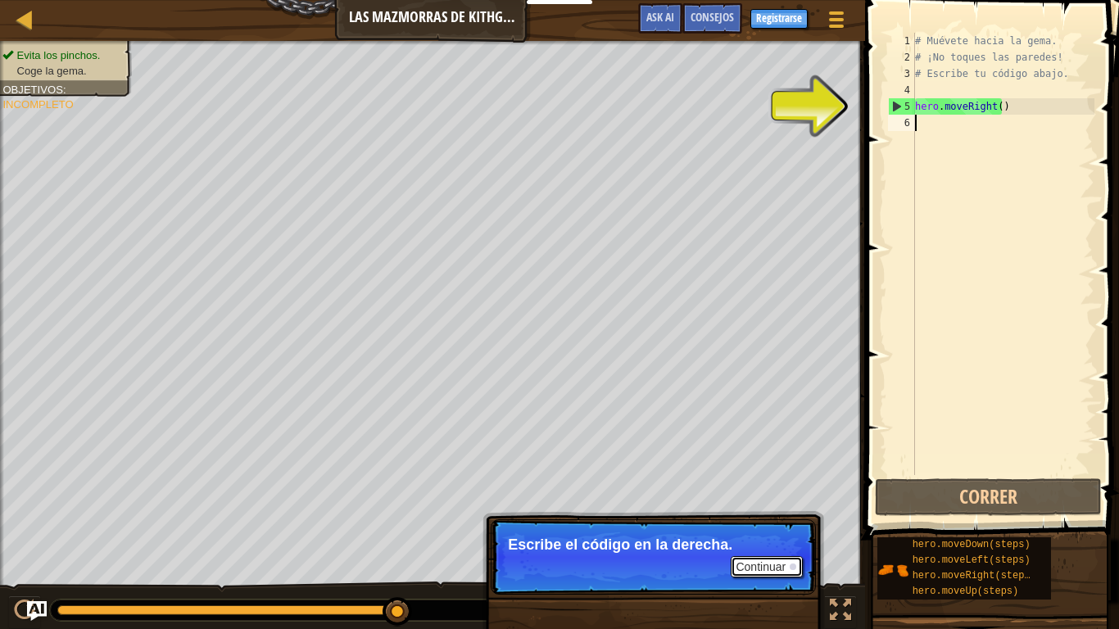
click at [765, 496] on button "Continuar" at bounding box center [767, 566] width 72 height 21
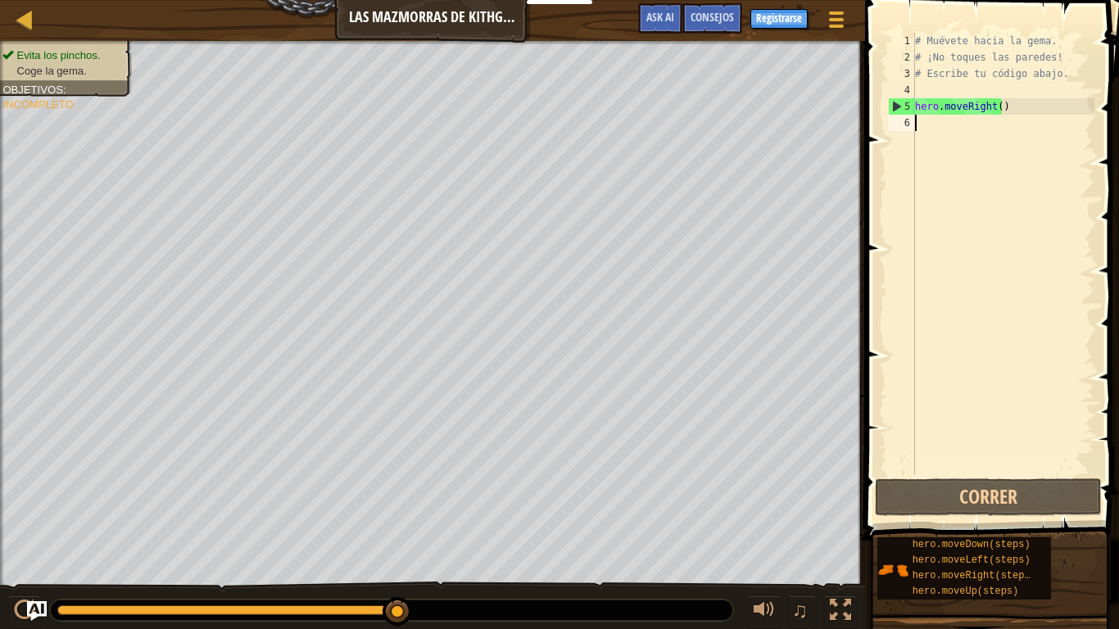
click at [940, 129] on div "# Muévete hacia la gema. # ¡No toques las paredes! # Escribe tu código abajo. h…" at bounding box center [1003, 270] width 183 height 475
type textarea "H"
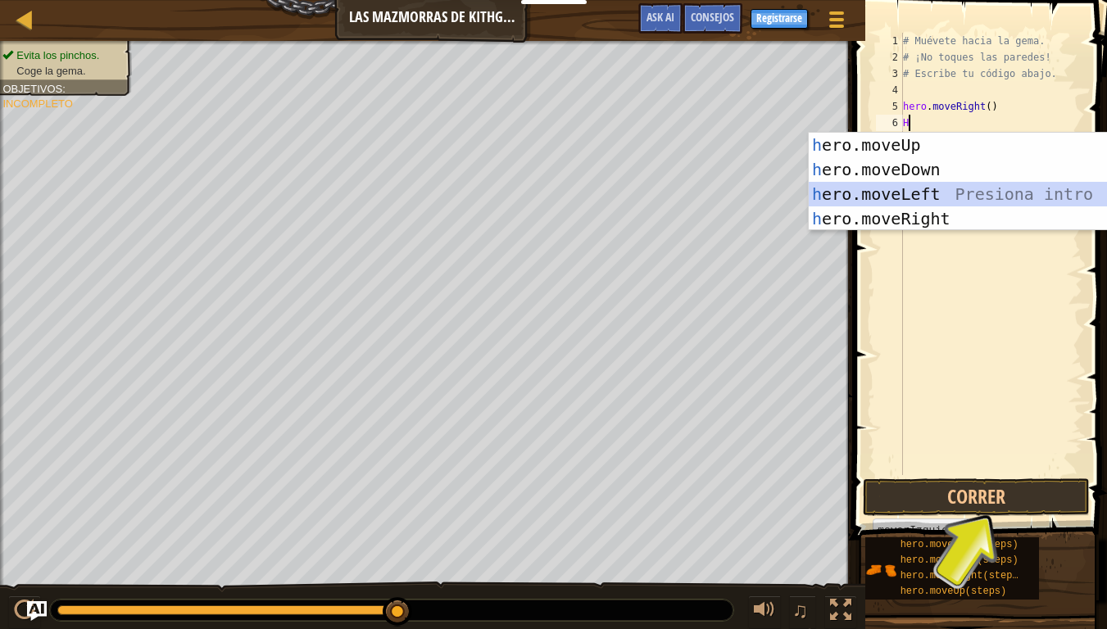
click at [921, 197] on div "h ero.moveUp Presiona intro h ero.moveDown Presiona intro h ero.moveLeft Presio…" at bounding box center [964, 206] width 310 height 147
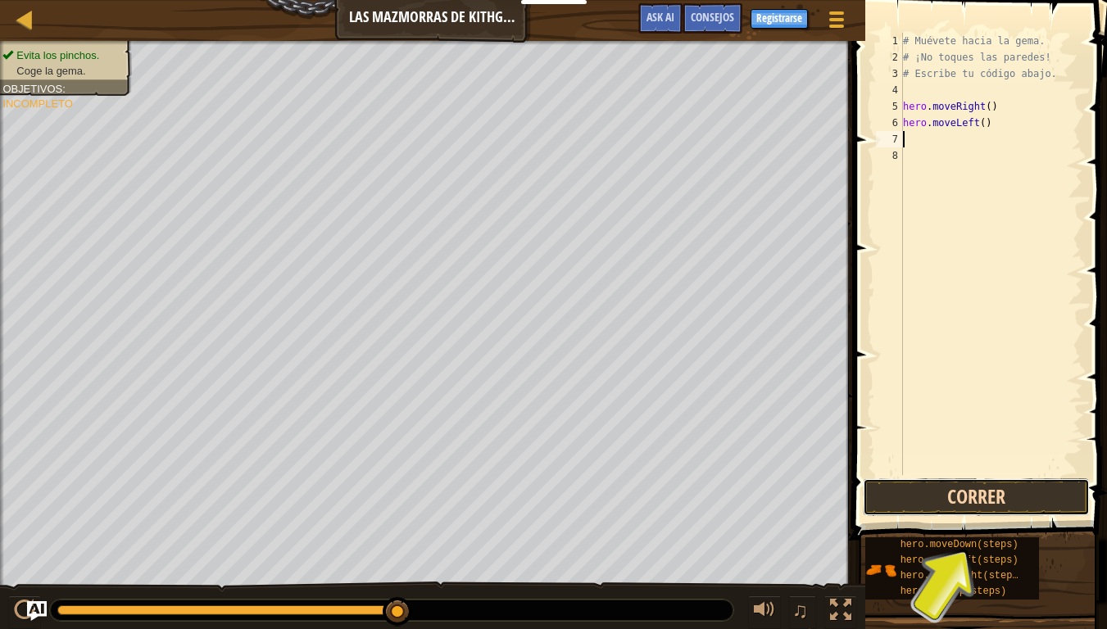
click at [967, 492] on button "Correr" at bounding box center [976, 497] width 227 height 38
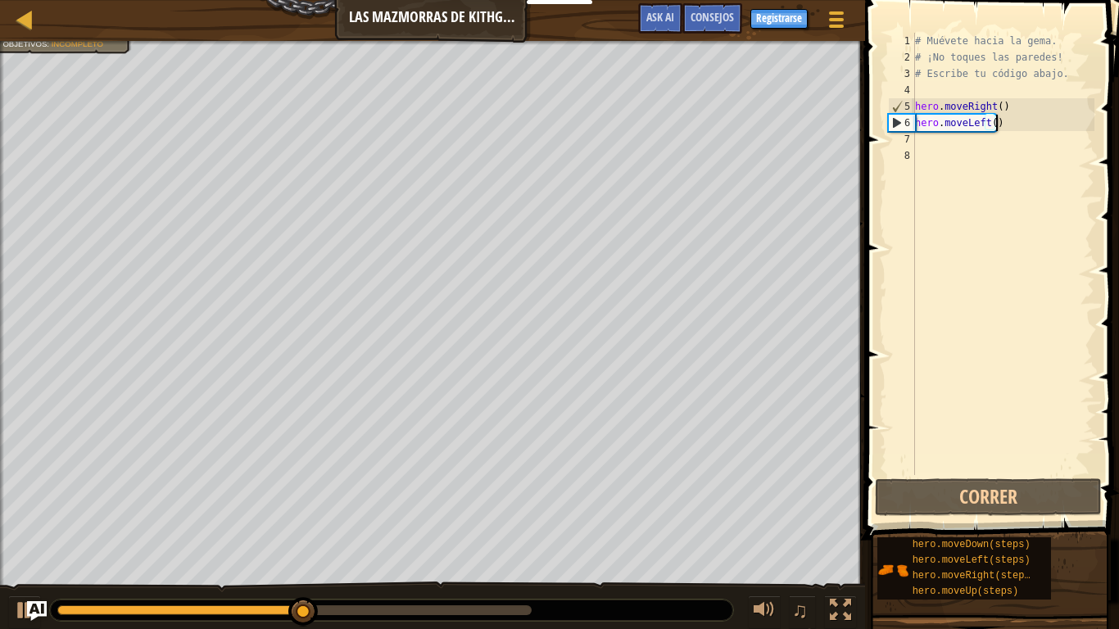
click at [1005, 125] on div "# Muévete hacia la gema. # ¡No toques las paredes! # Escribe tu código abajo. h…" at bounding box center [1003, 270] width 183 height 475
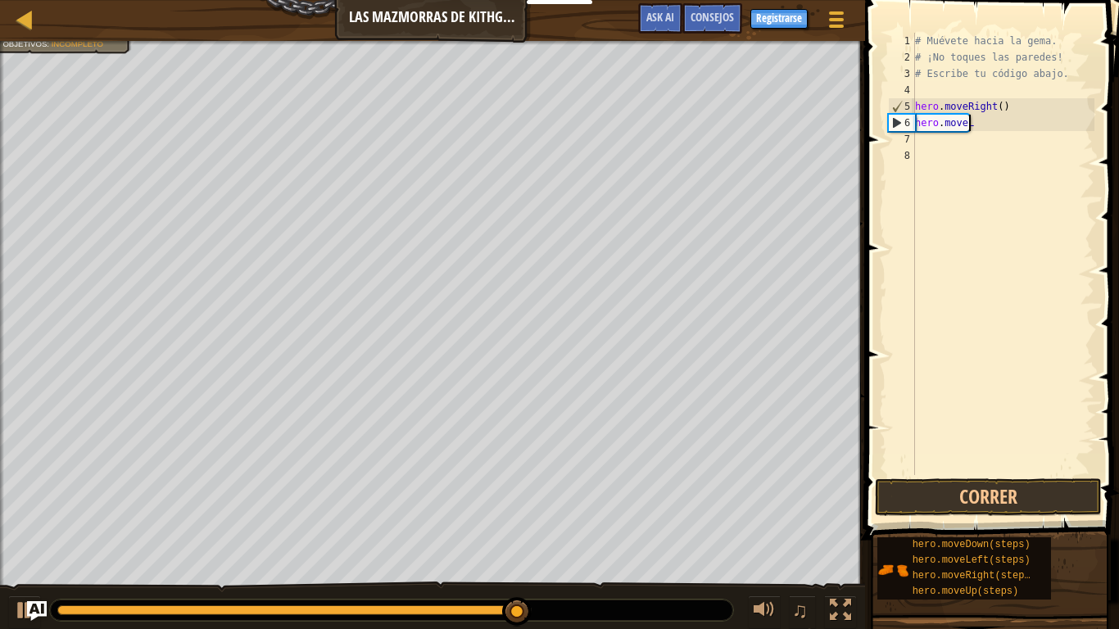
type textarea "hero.move"
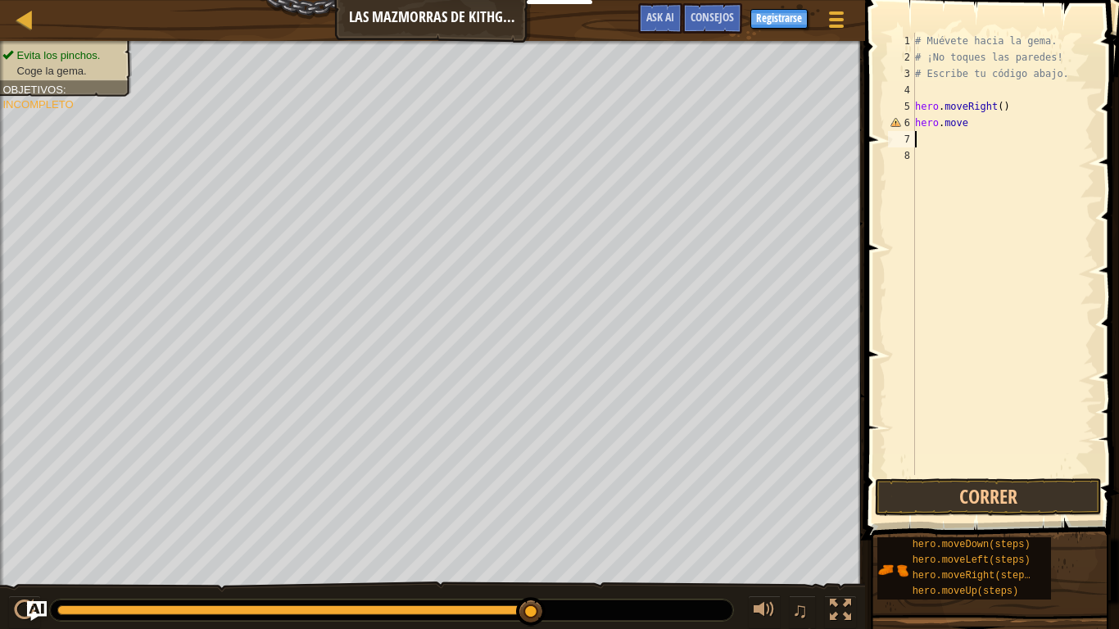
click at [988, 134] on div "# Muévete hacia la gema. # ¡No toques las paredes! # Escribe tu código abajo. h…" at bounding box center [1003, 270] width 183 height 475
click at [972, 131] on div "# Muévete hacia la gema. # ¡No toques las paredes! # Escribe tu código abajo. h…" at bounding box center [1003, 270] width 183 height 475
click at [976, 124] on div "# Muévete hacia la gema. # ¡No toques las paredes! # Escribe tu código abajo. h…" at bounding box center [1003, 270] width 183 height 475
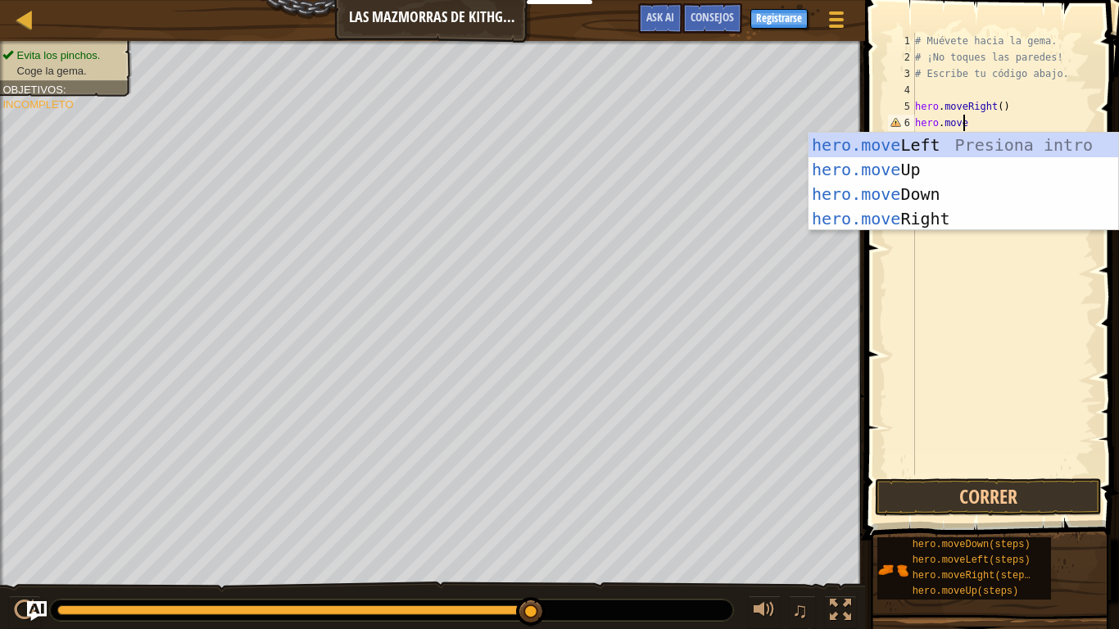
scroll to position [7, 3]
type textarea "hero.moveD"
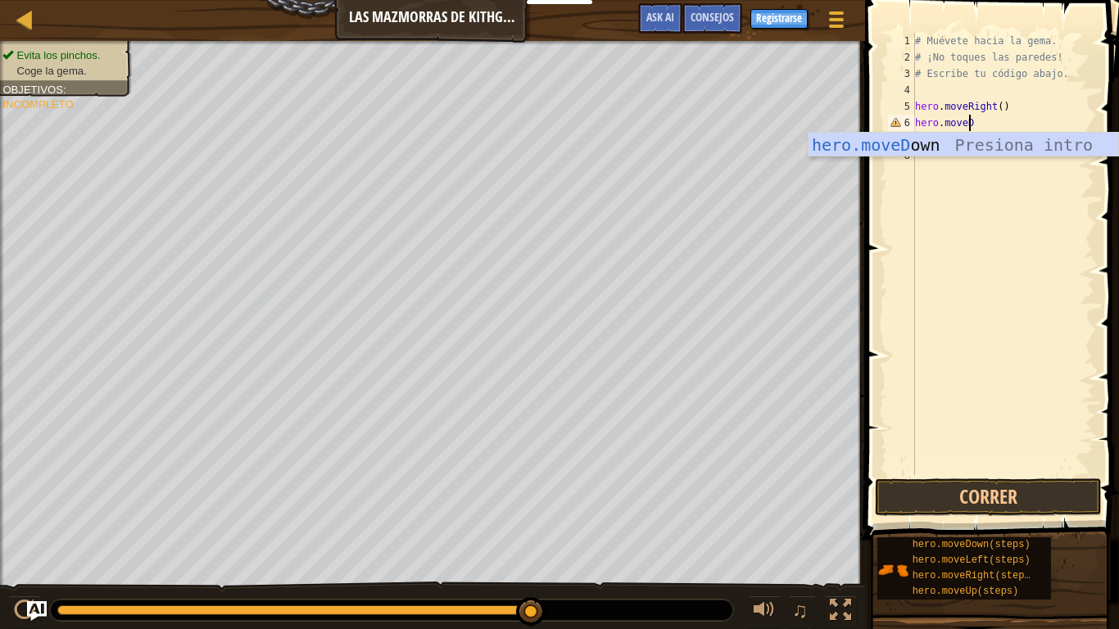
scroll to position [7, 4]
click at [977, 142] on div "hero.moveD own Presiona intro" at bounding box center [964, 170] width 310 height 74
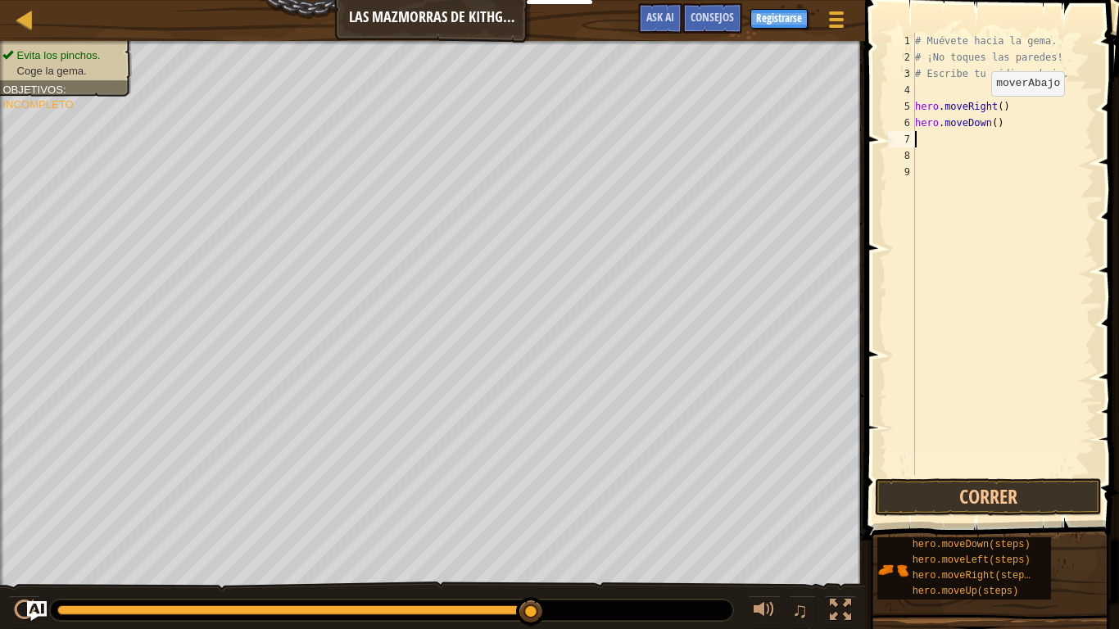
scroll to position [7, 0]
click at [1018, 492] on button "Correr" at bounding box center [988, 497] width 227 height 38
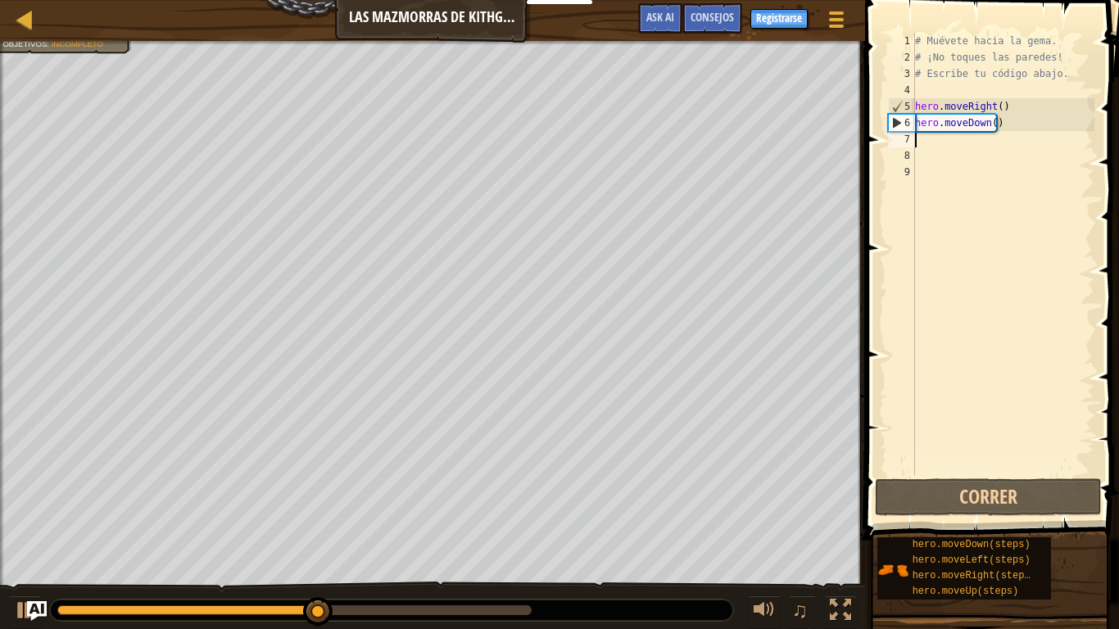
click at [936, 147] on div "# Muévete hacia la gema. # ¡No toques las paredes! # Escribe tu código abajo. h…" at bounding box center [1003, 270] width 183 height 475
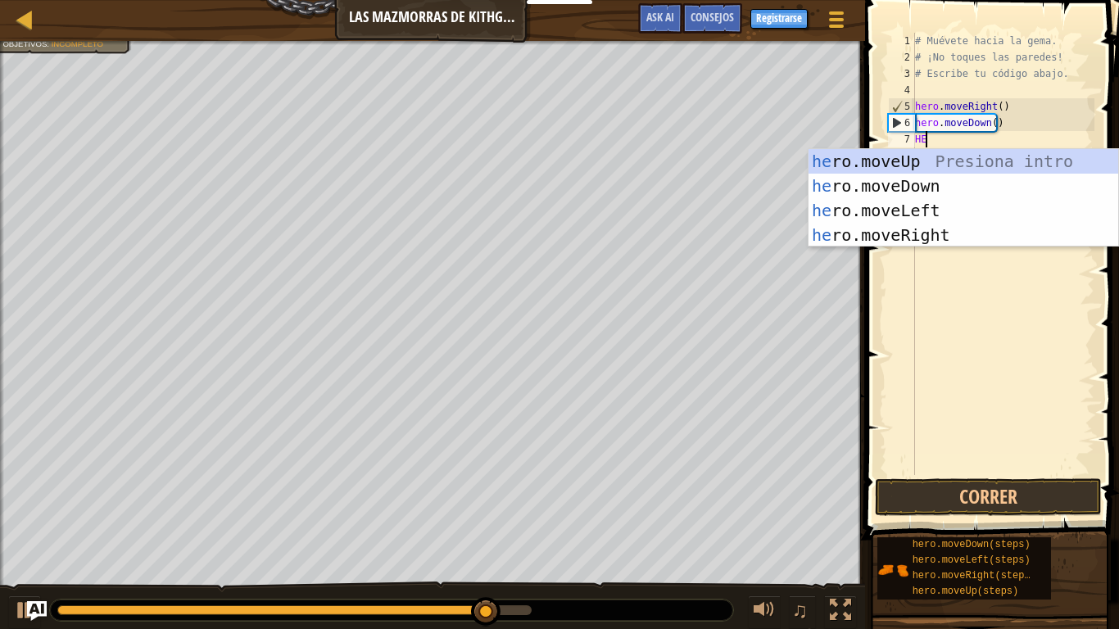
type textarea "HER"
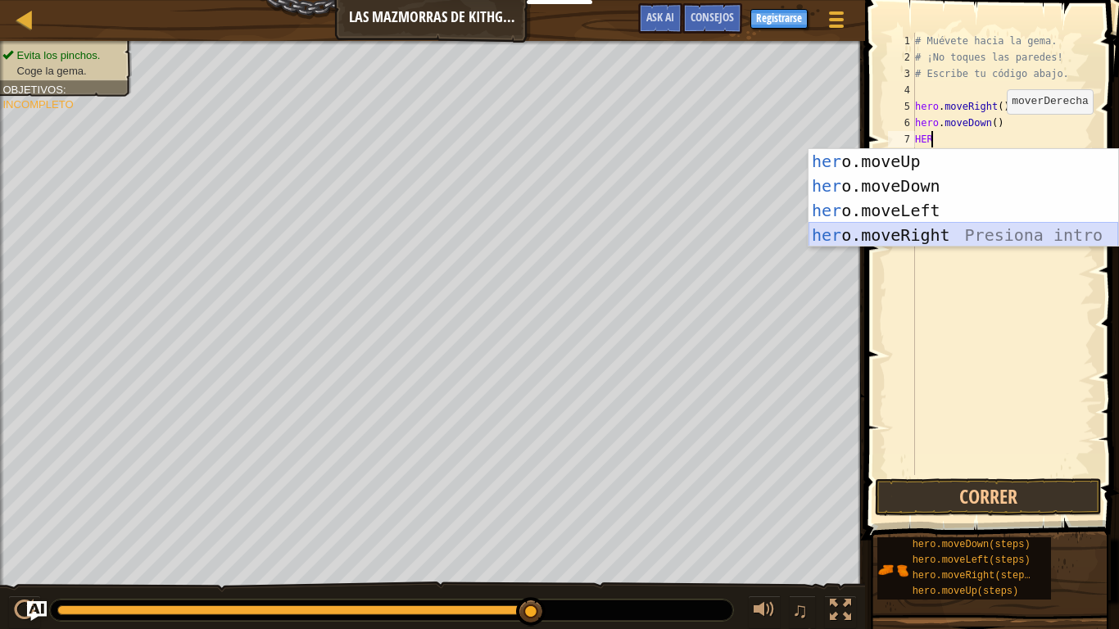
click at [927, 227] on div "her o.moveUp Presiona intro her o.moveDown Presiona intro her o.moveLeft Presio…" at bounding box center [964, 222] width 310 height 147
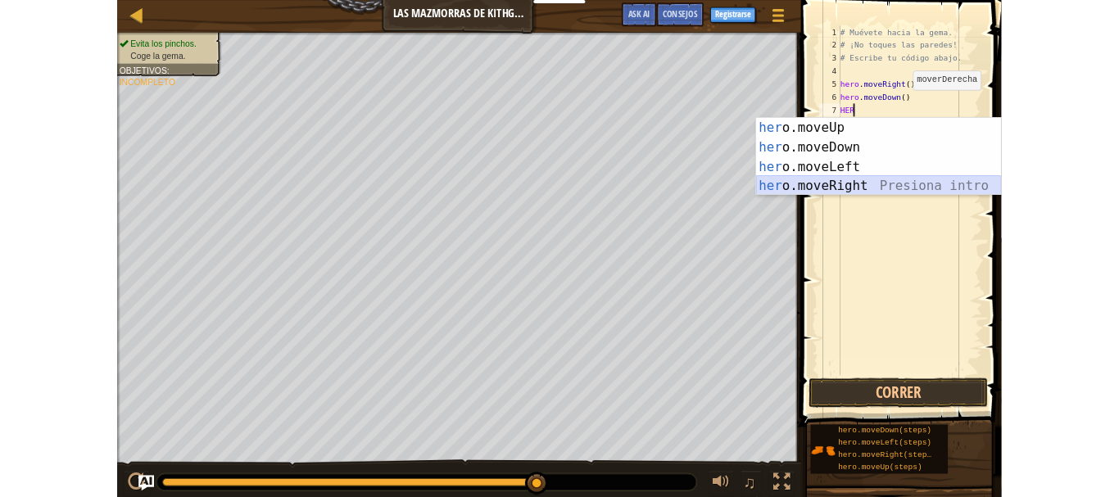
scroll to position [7, 0]
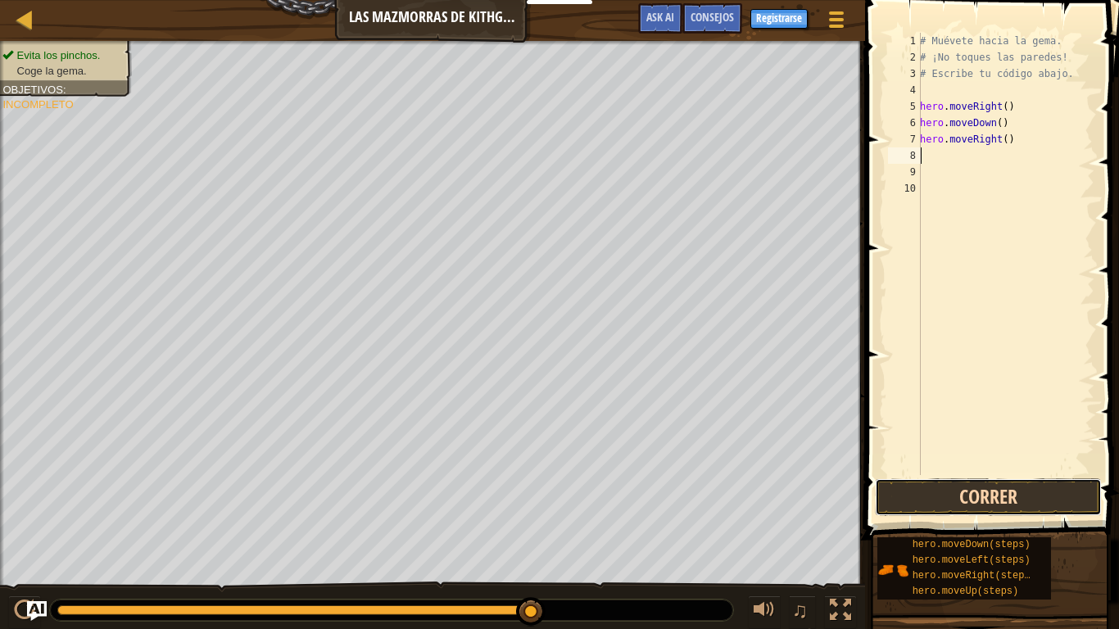
click at [973, 493] on button "Correr" at bounding box center [988, 497] width 227 height 38
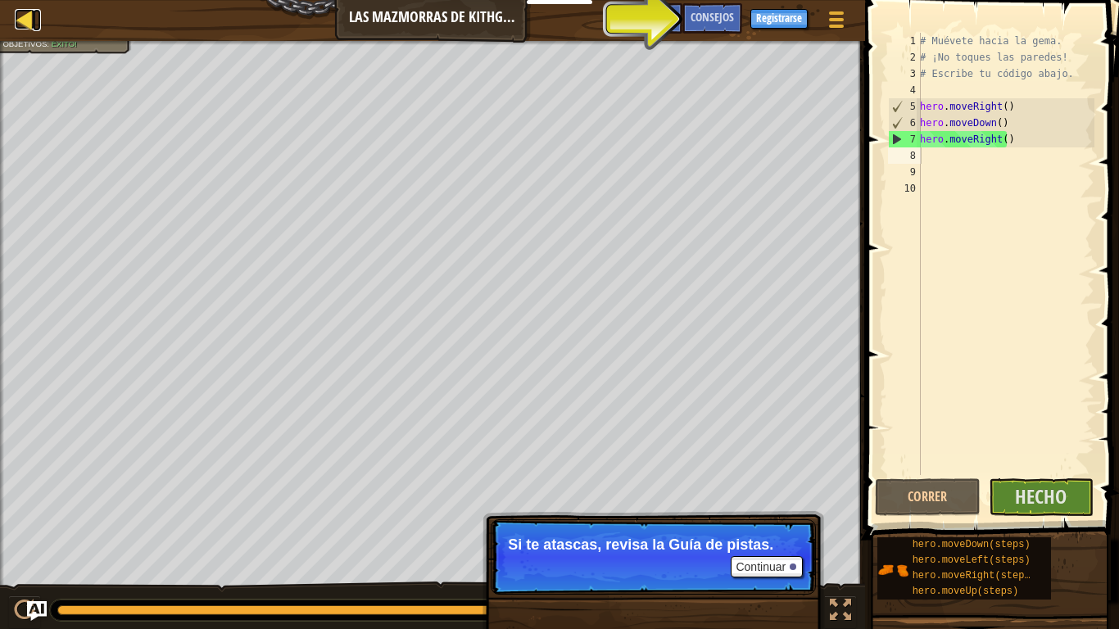
click at [17, 9] on div at bounding box center [25, 19] width 20 height 20
select select "es-ES"
